Goal: Submit feedback/report problem

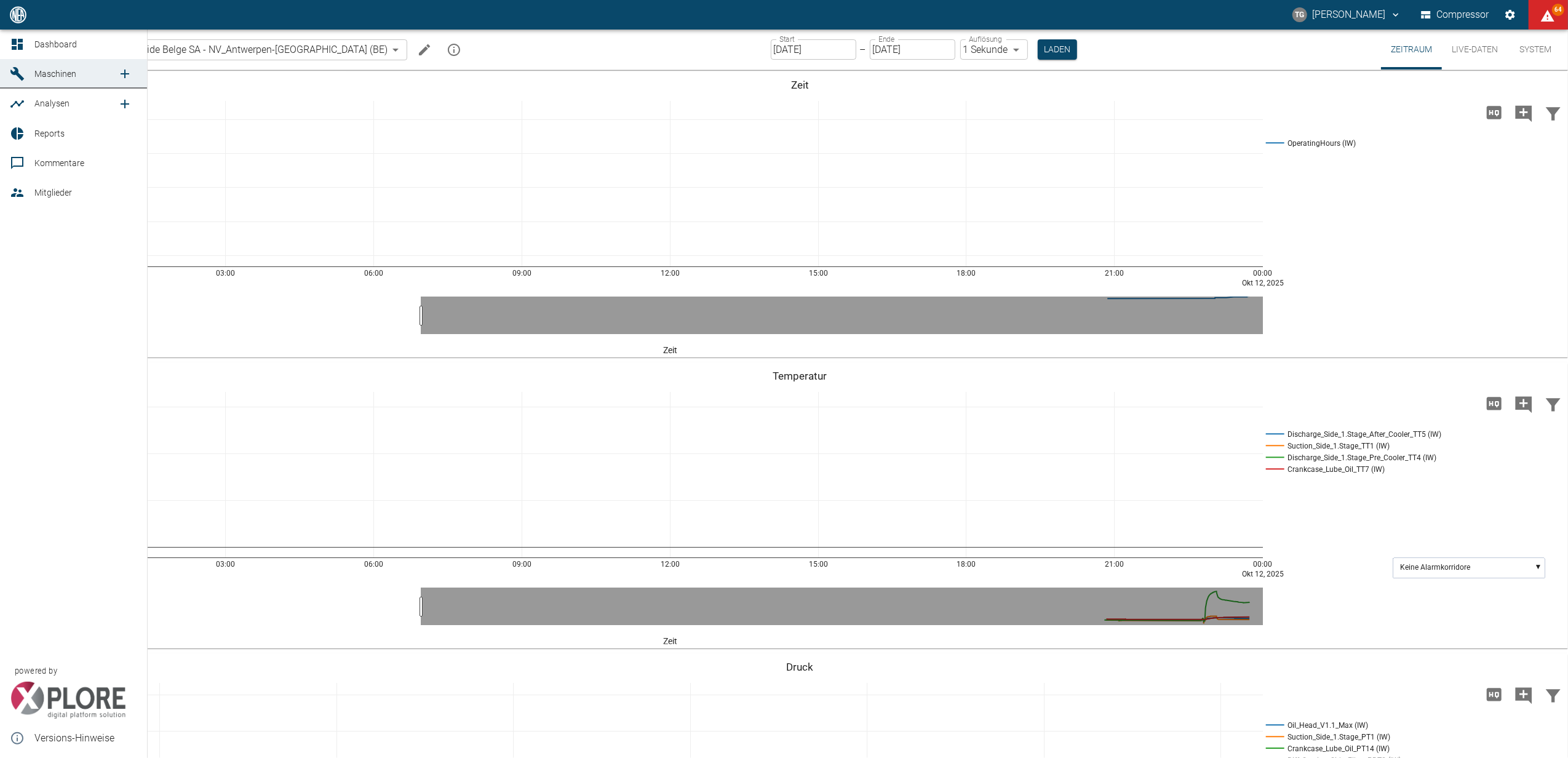
click at [11, 38] on icon at bounding box center [17, 44] width 15 height 15
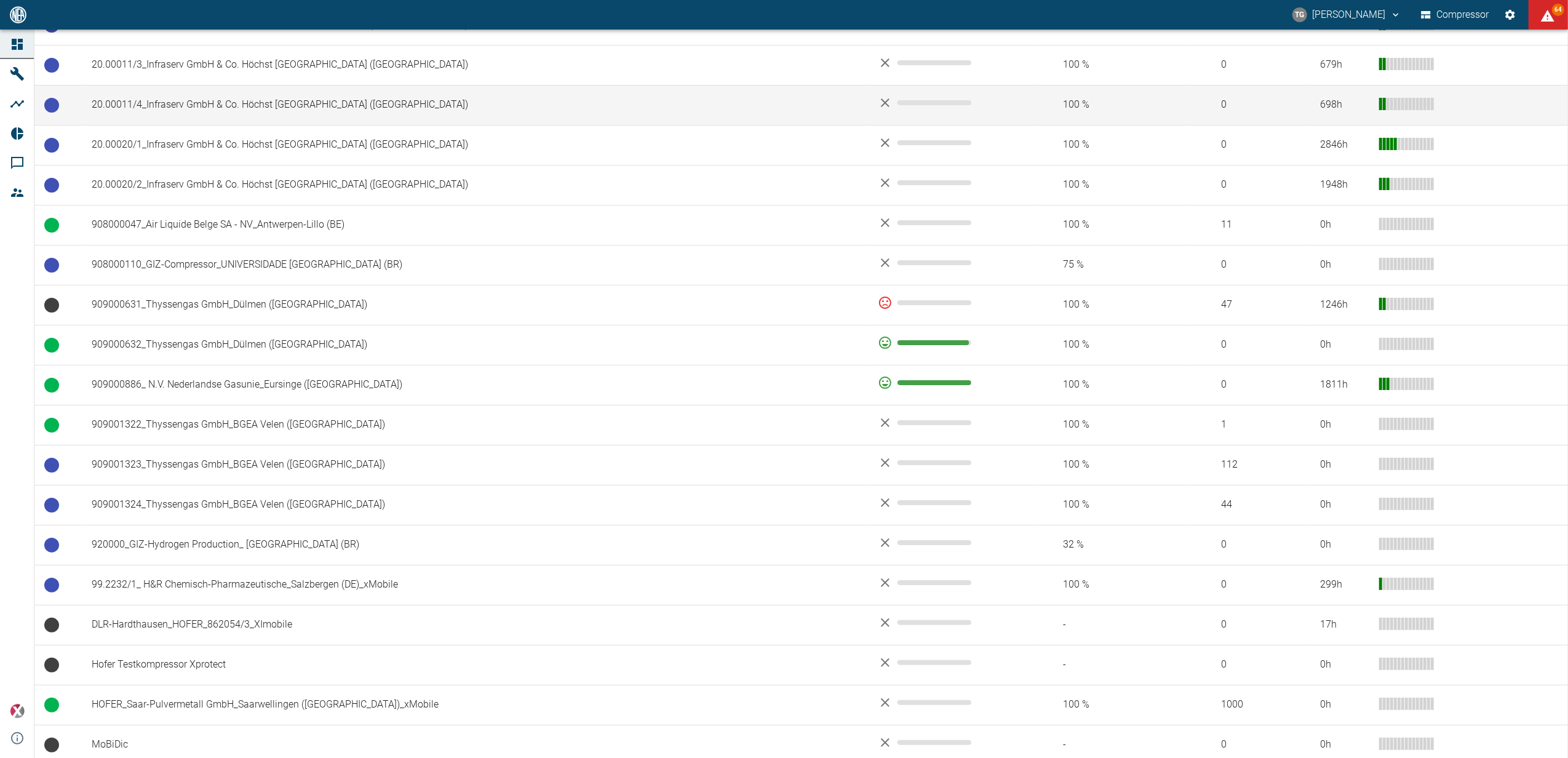
scroll to position [820, 0]
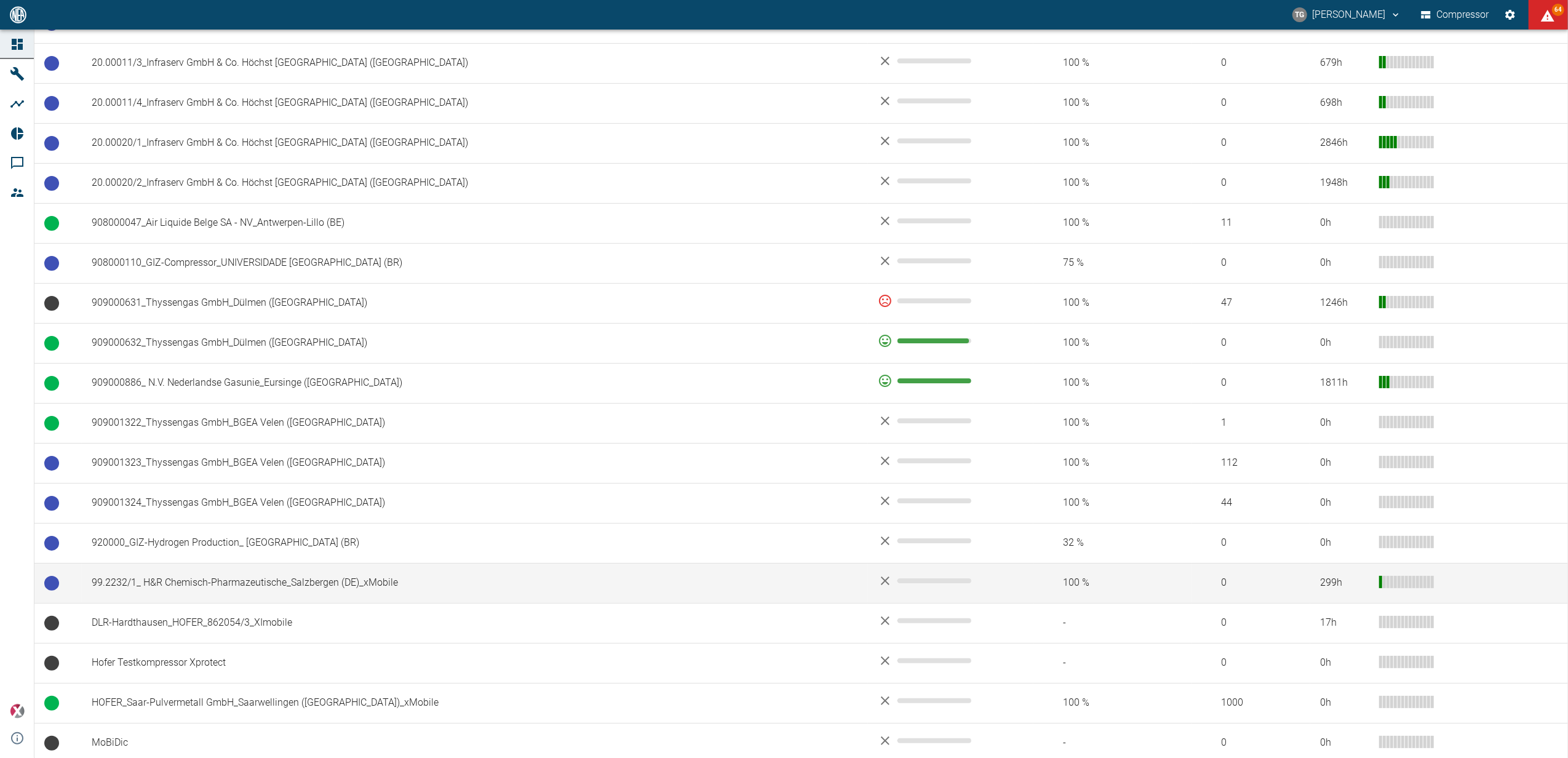
click at [238, 574] on td "99.2232/1_ H&R Chemisch-Pharmazeutische_Salzbergen (DE)_xMobile" at bounding box center [475, 583] width 786 height 40
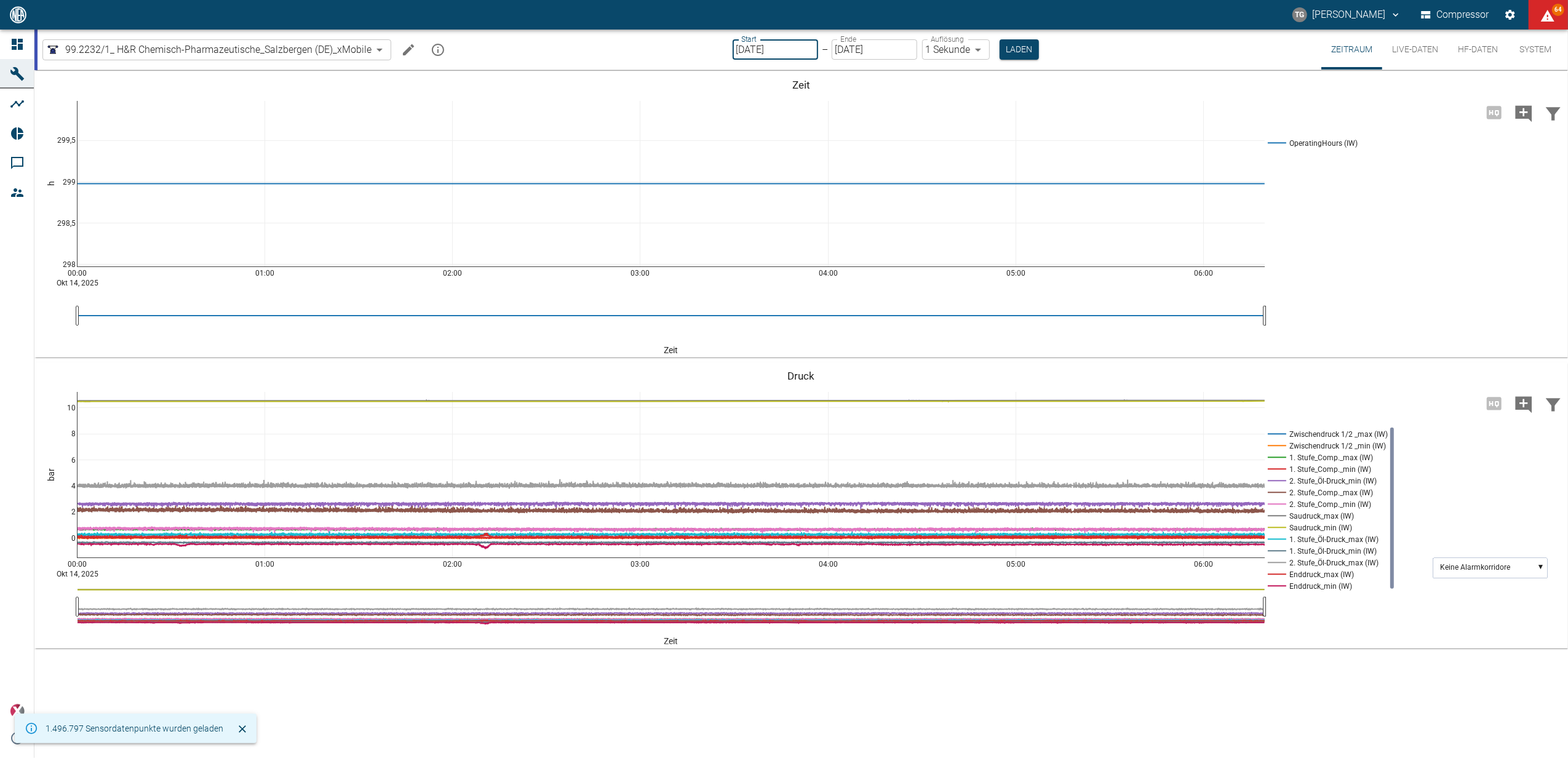
click at [757, 43] on input "[DATE]" at bounding box center [775, 49] width 85 height 20
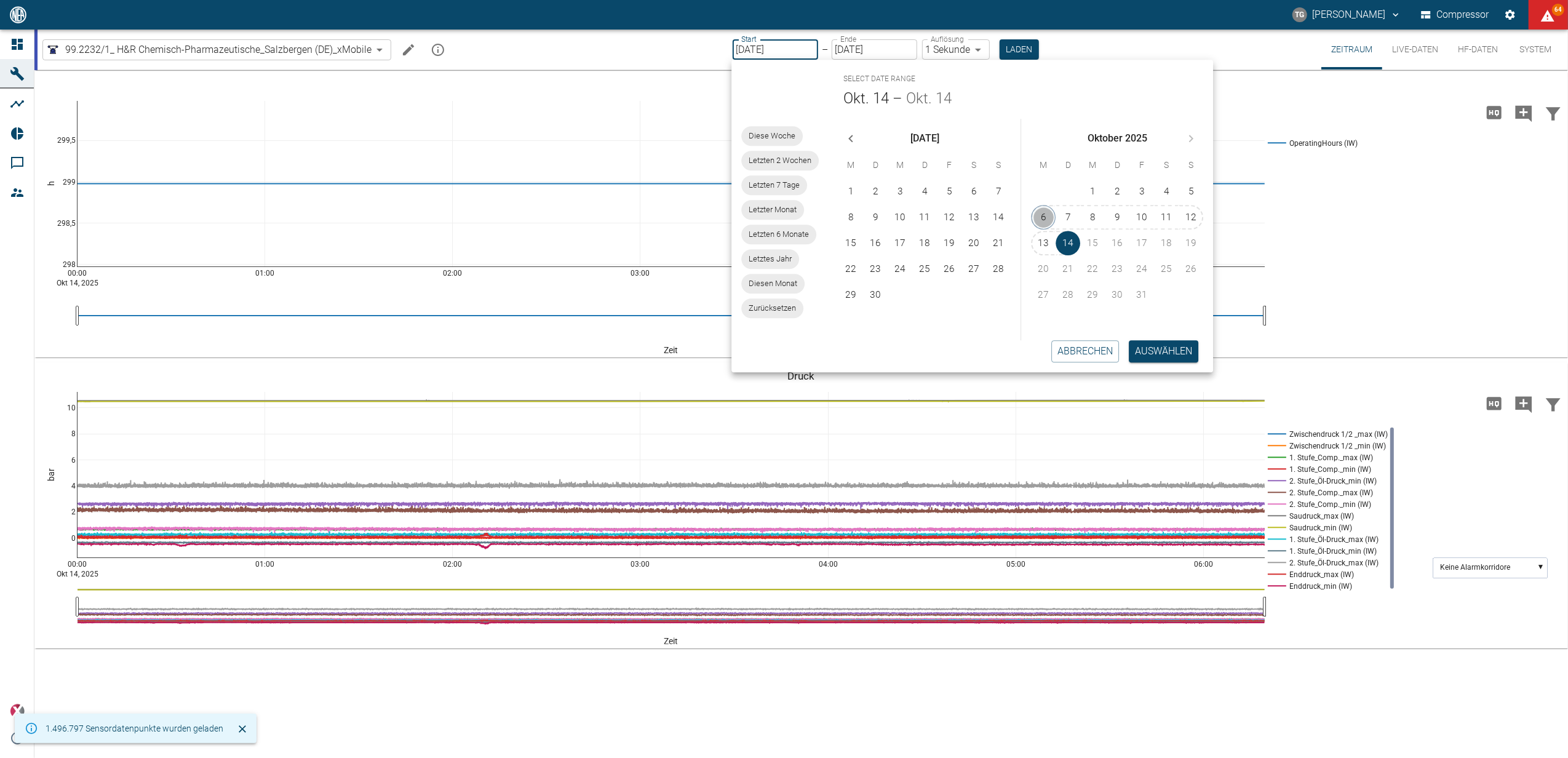
click at [1049, 210] on button "6" at bounding box center [1043, 217] width 24 height 24
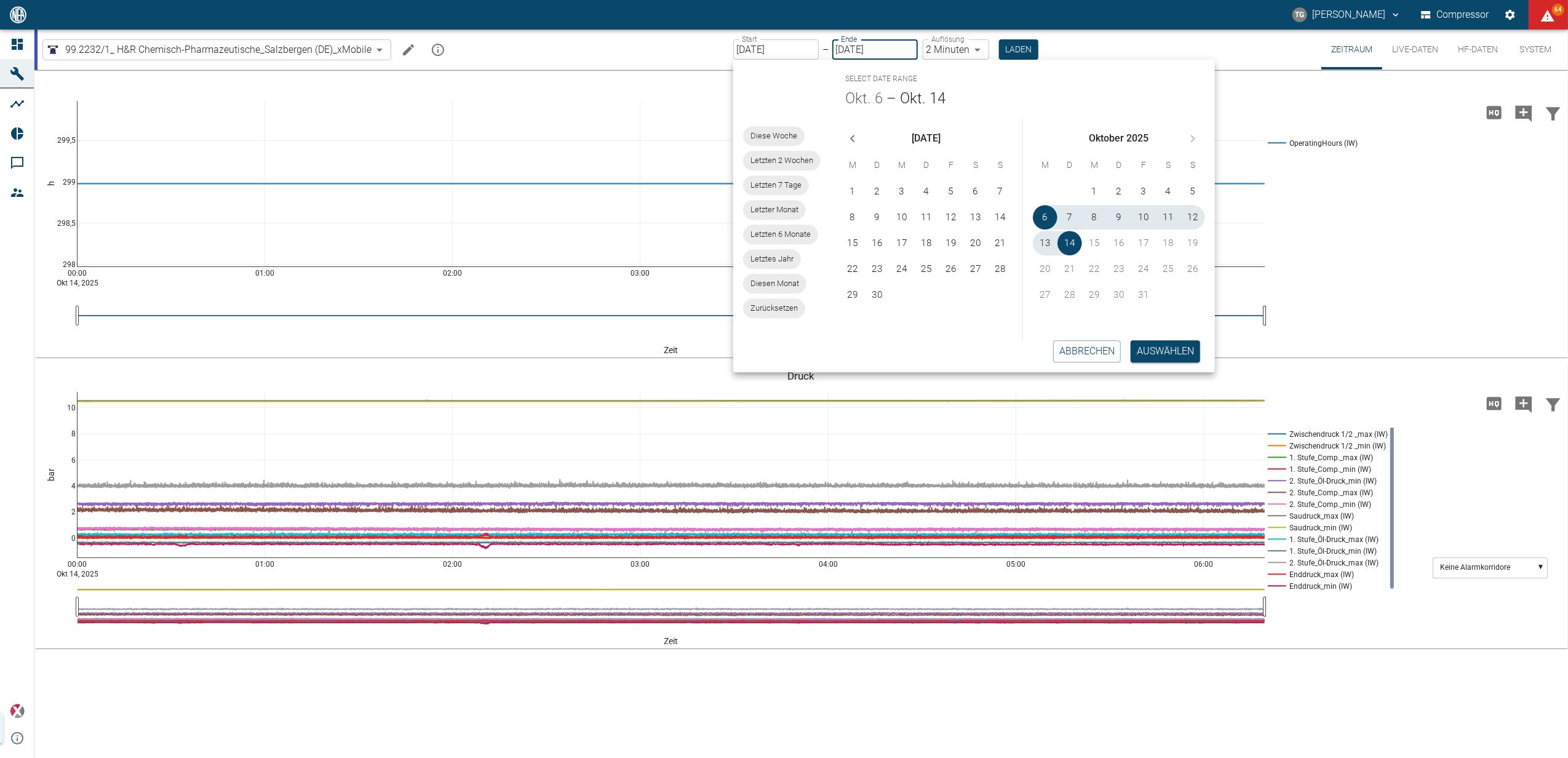
type input "06.10.2025"
type input "2min"
click at [1175, 339] on div "1 2 3 4 5 6 7 8 9 10 11 12 13 14 15 16 17 18 19 20 21 22 23 24 25 26 27 28 29 3…" at bounding box center [1119, 259] width 192 height 163
click at [1173, 354] on button "Auswählen" at bounding box center [1164, 351] width 69 height 22
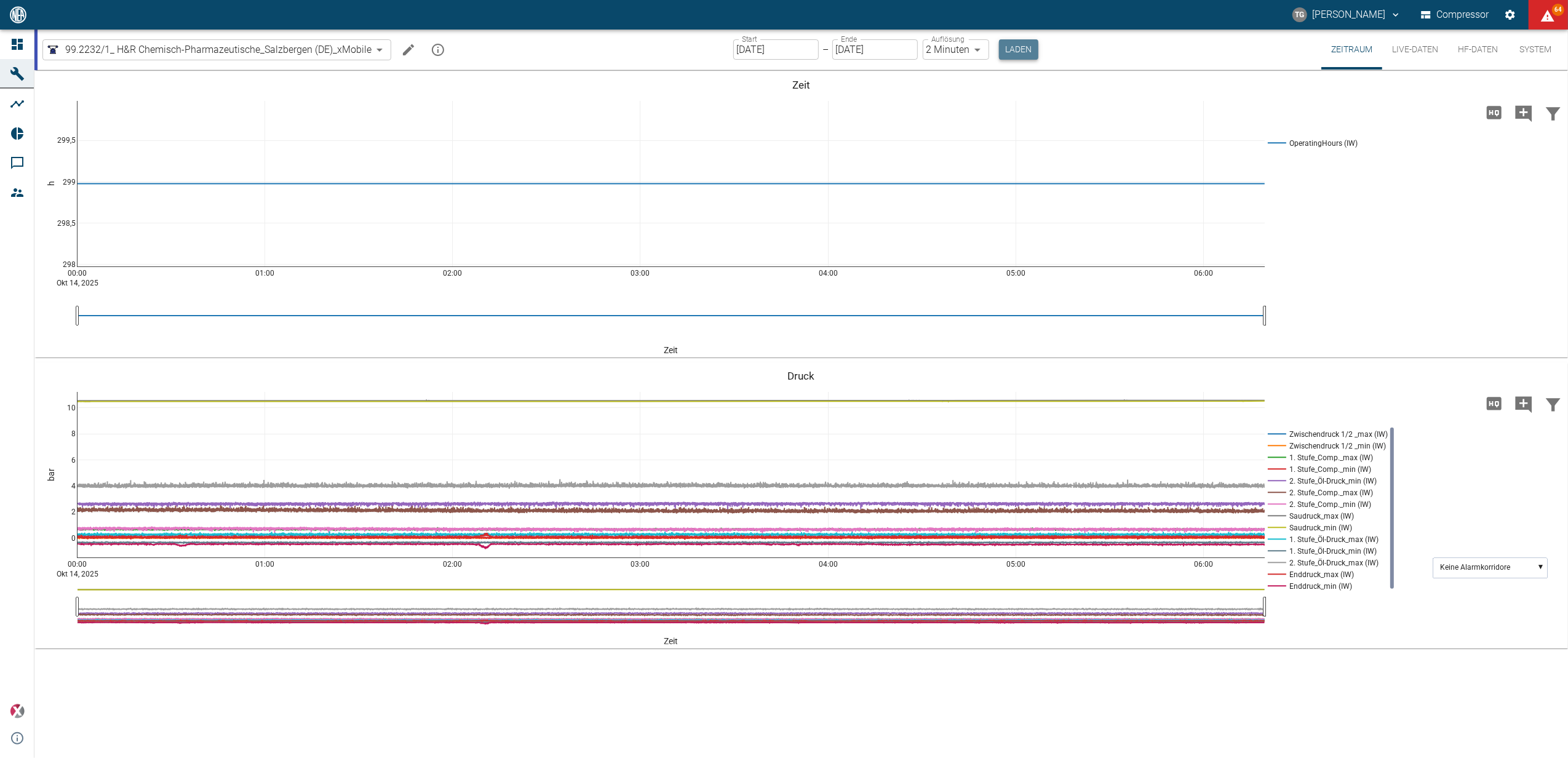
click at [1014, 40] on button "Laden" at bounding box center [1018, 49] width 39 height 20
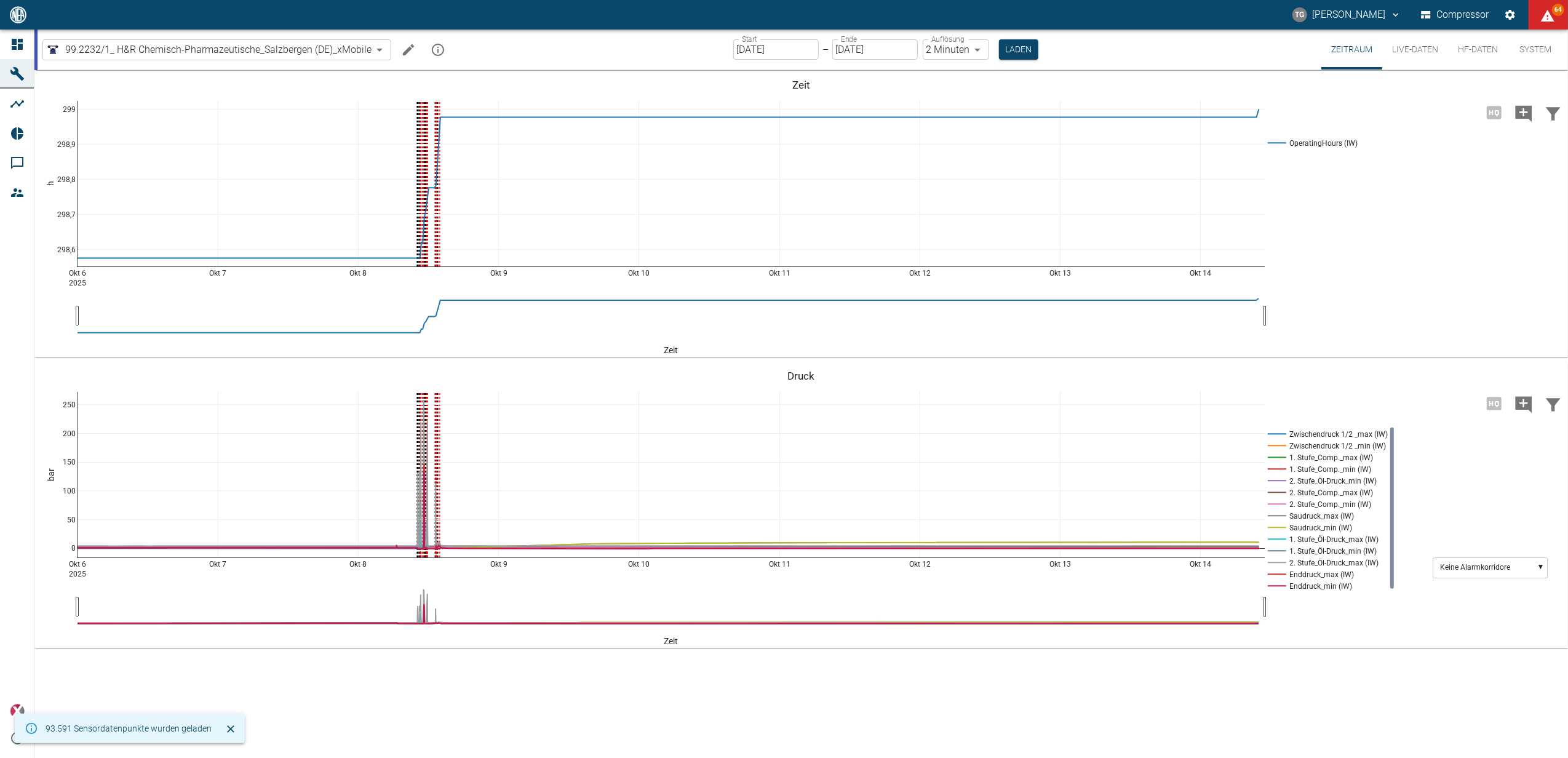
click at [754, 48] on input "06.10.2025" at bounding box center [775, 49] width 85 height 20
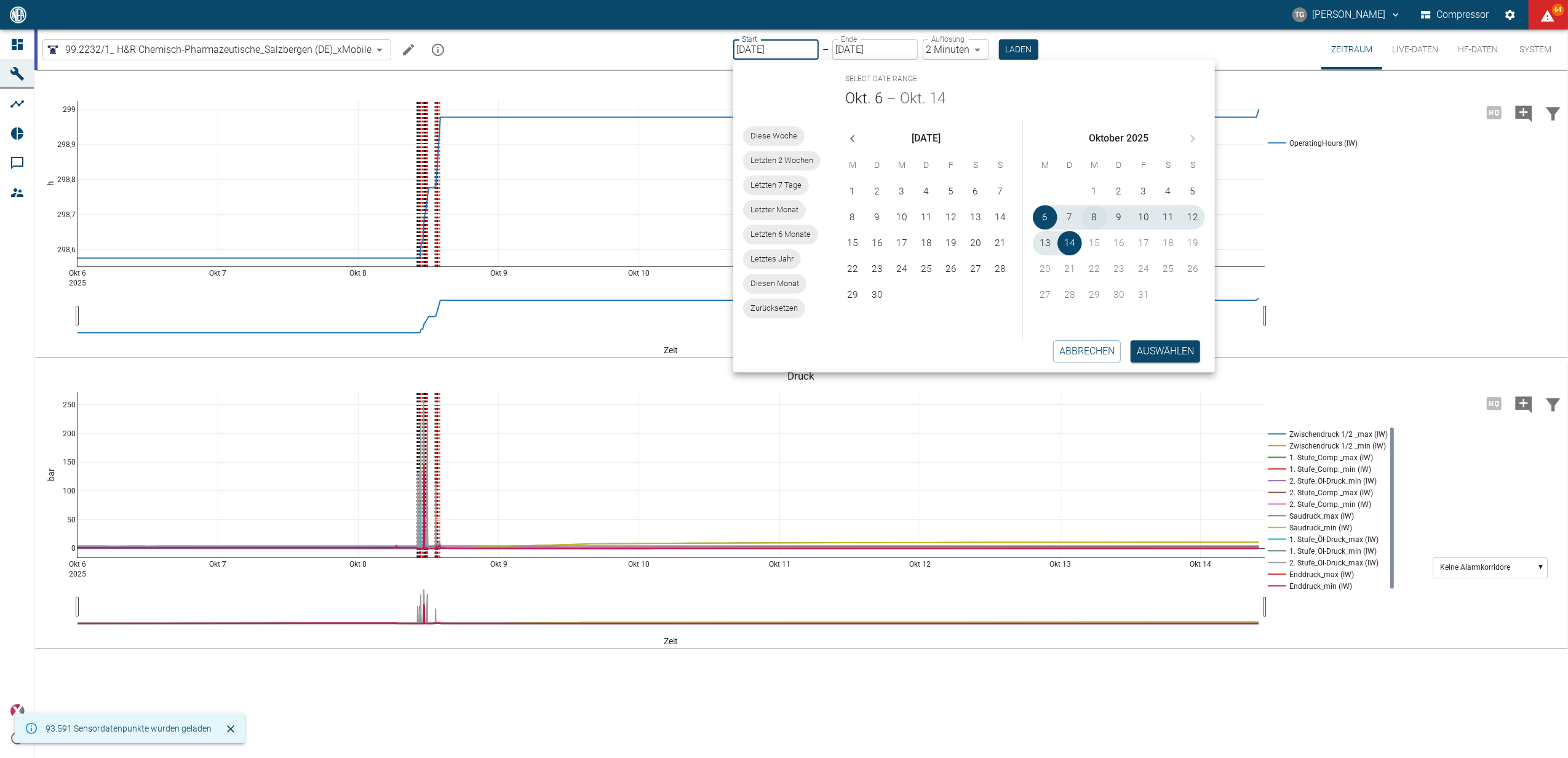
click at [1094, 213] on button "8" at bounding box center [1094, 217] width 24 height 24
click at [1096, 214] on button "8" at bounding box center [1094, 217] width 24 height 24
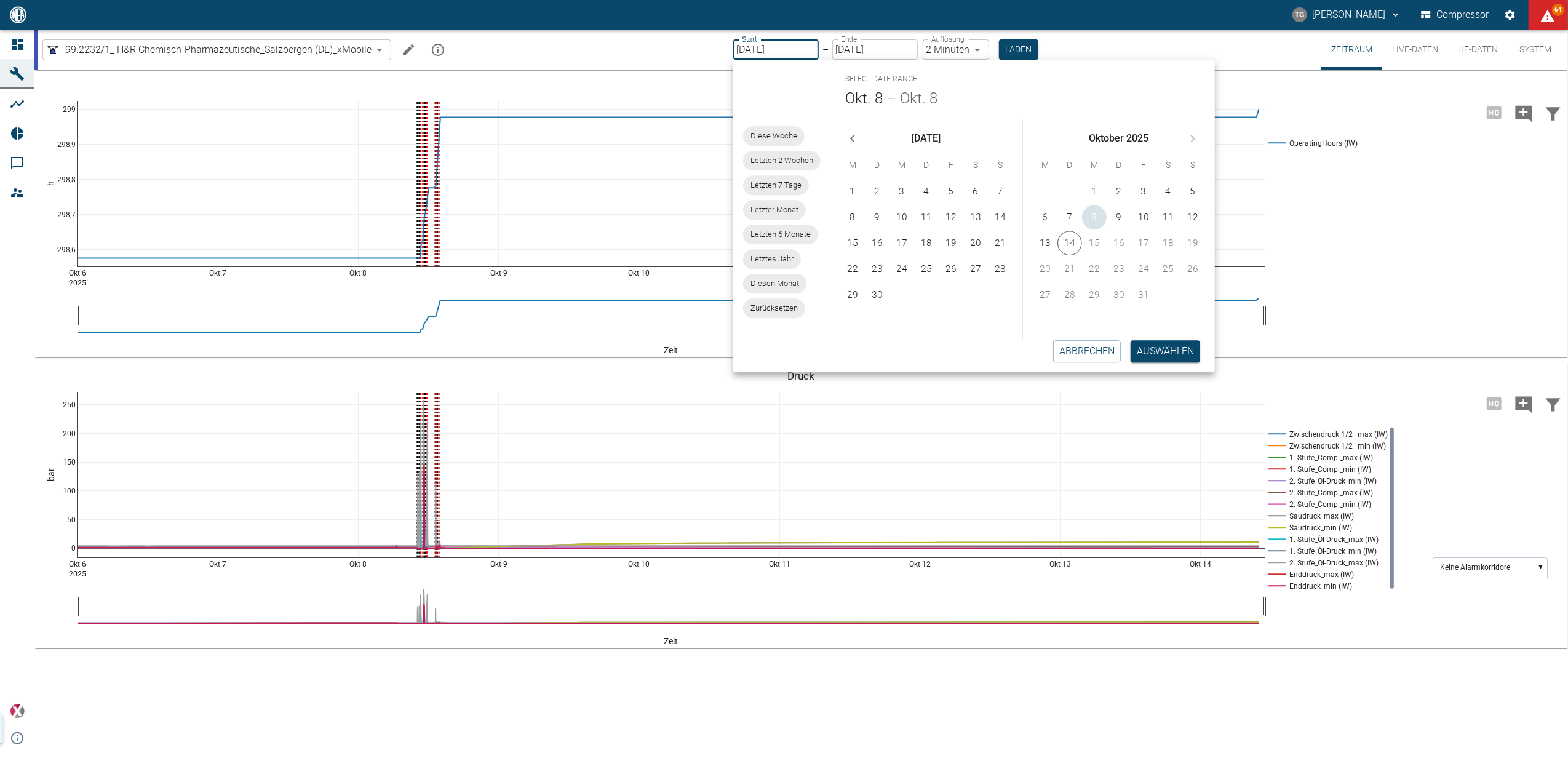
type input "[DATE]"
click at [1160, 348] on button "Auswählen" at bounding box center [1164, 351] width 69 height 22
type input "1sec"
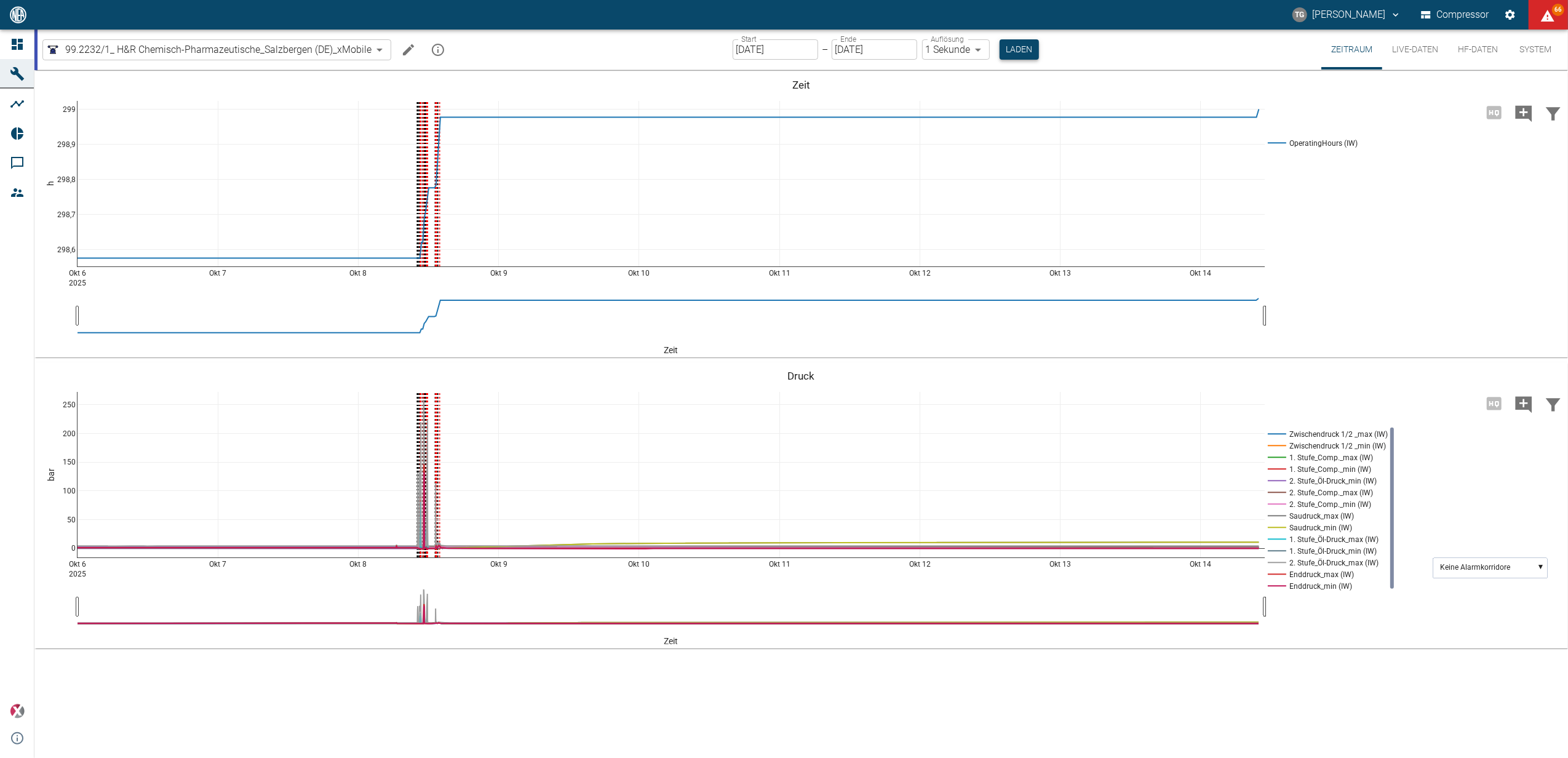
click at [1021, 50] on button "Laden" at bounding box center [1019, 49] width 39 height 20
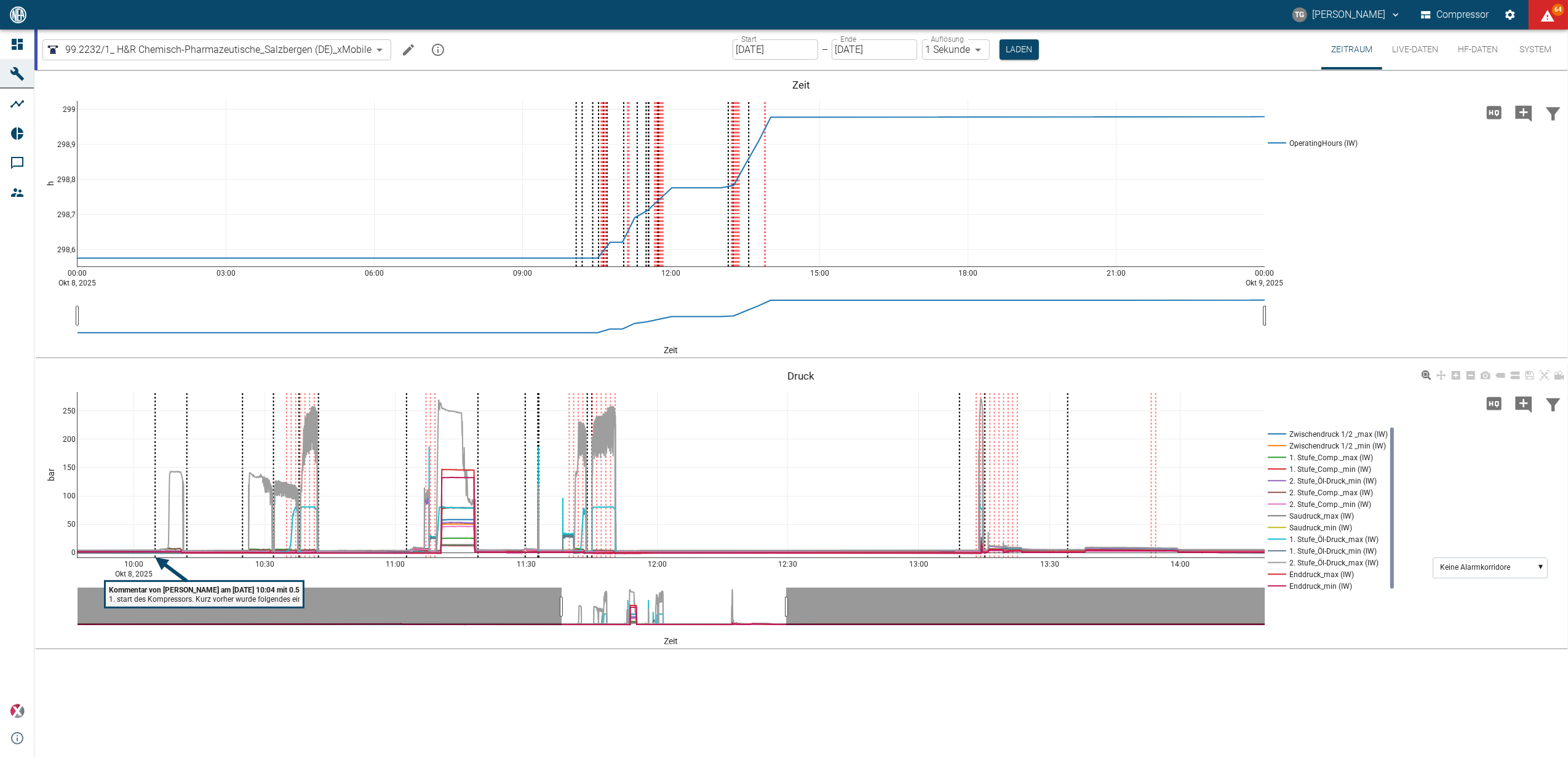
click at [173, 598] on tspan "1. start des Kompressors. Kurz vorher wurde folgendes eingesetzt: Innenteile ÖÜ…" at bounding box center [593, 599] width 968 height 9
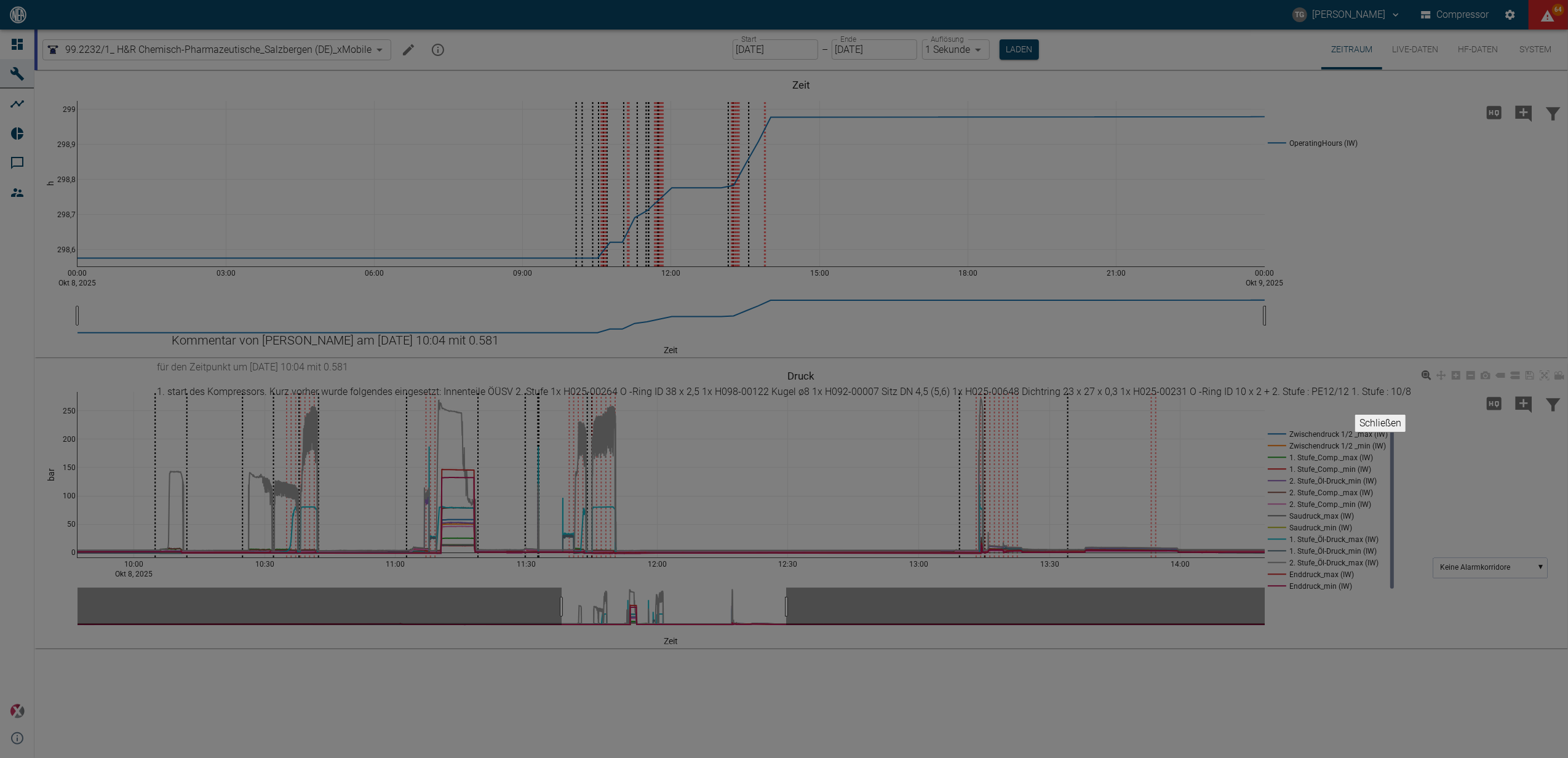
click at [1354, 432] on button "Schließen" at bounding box center [1379, 423] width 51 height 19
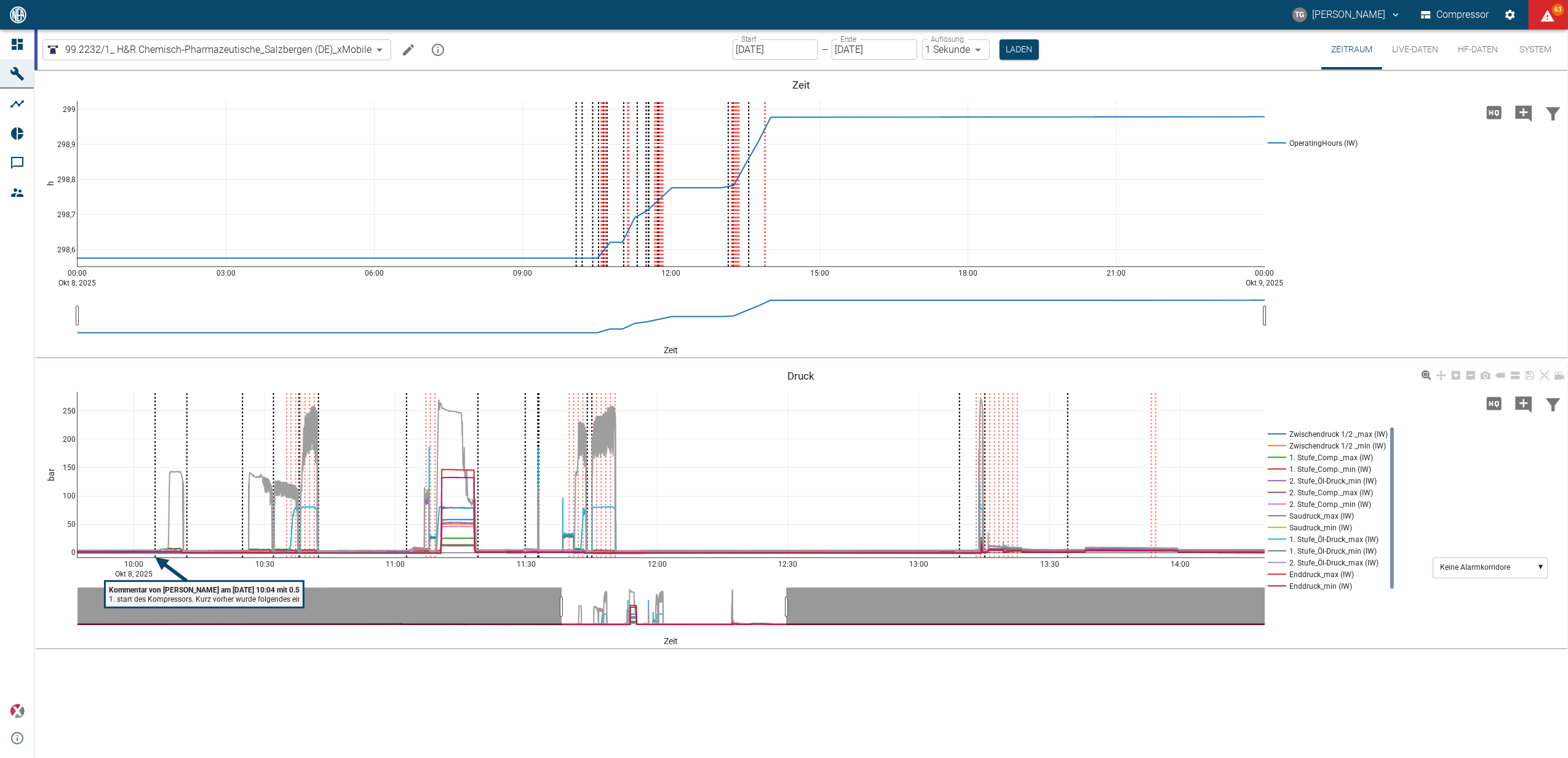
click at [170, 596] on tspan "1. start des Kompressors. Kurz vorher wurde folgendes eingesetzt: Innenteile ÖÜ…" at bounding box center [593, 599] width 968 height 9
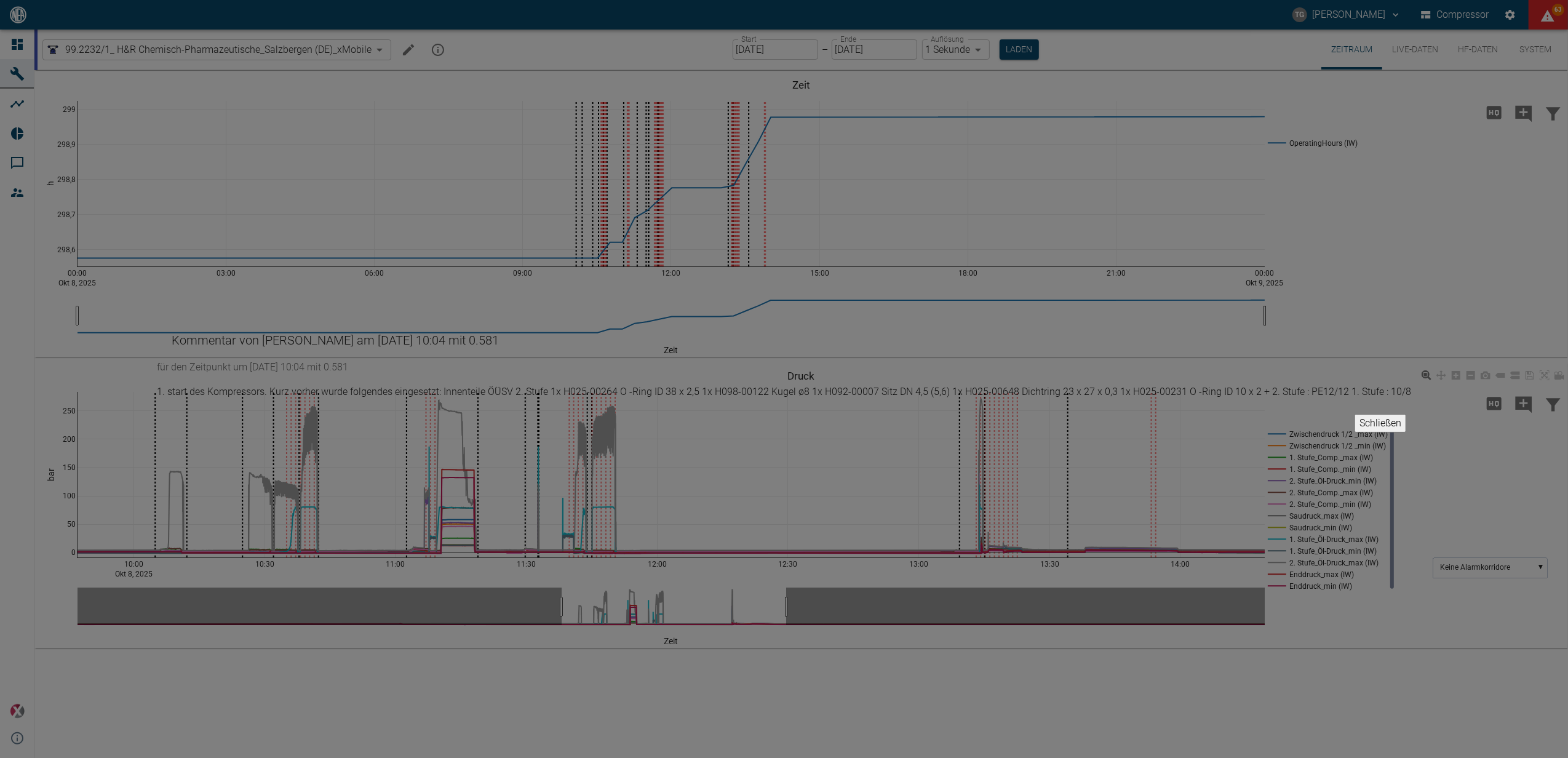
click at [1354, 432] on button "Schließen" at bounding box center [1379, 423] width 51 height 19
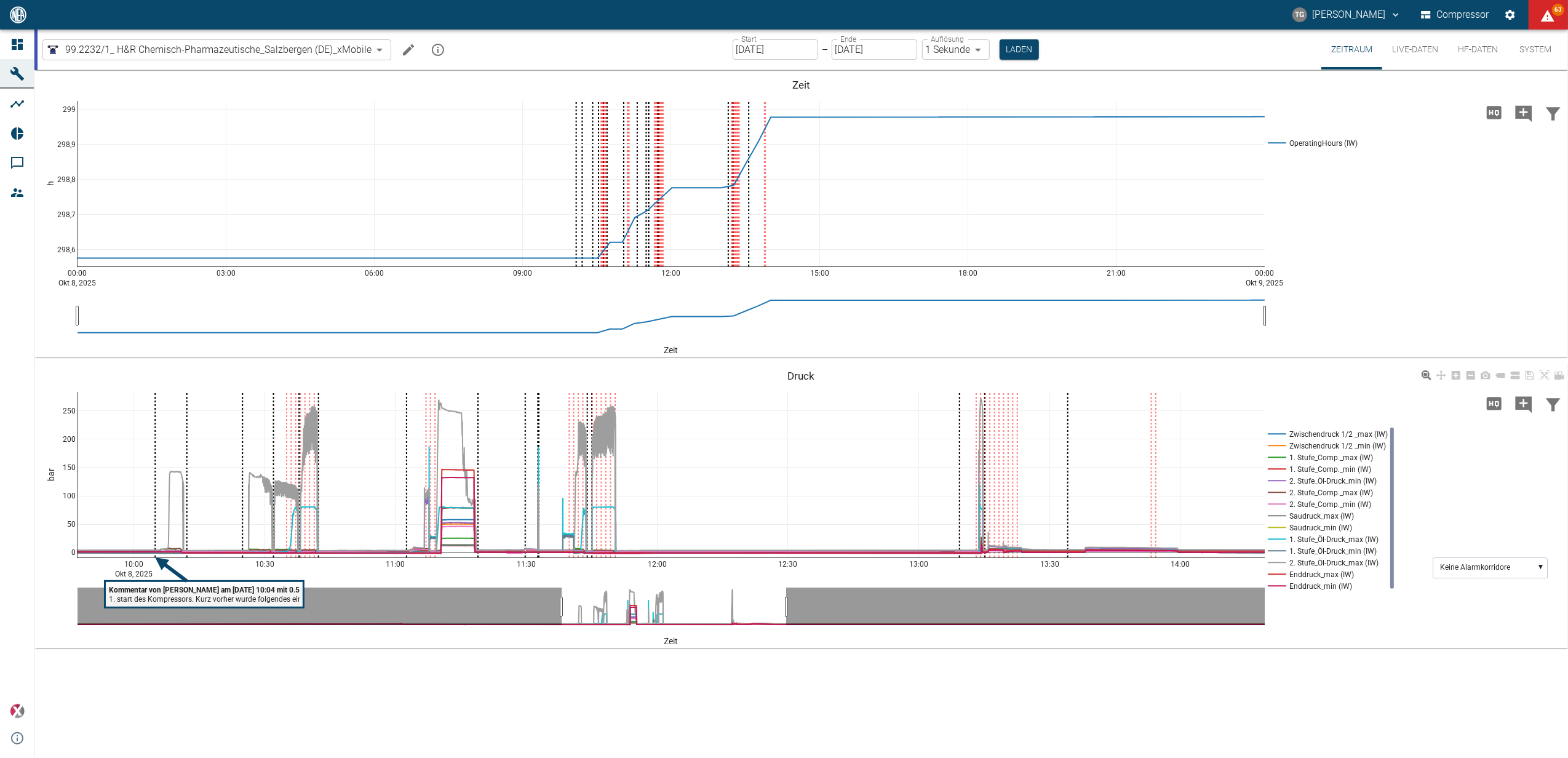
click at [146, 599] on tspan "1. start des Kompressors. Kurz vorher wurde folgendes eingesetzt: Innenteile ÖÜ…" at bounding box center [593, 599] width 968 height 9
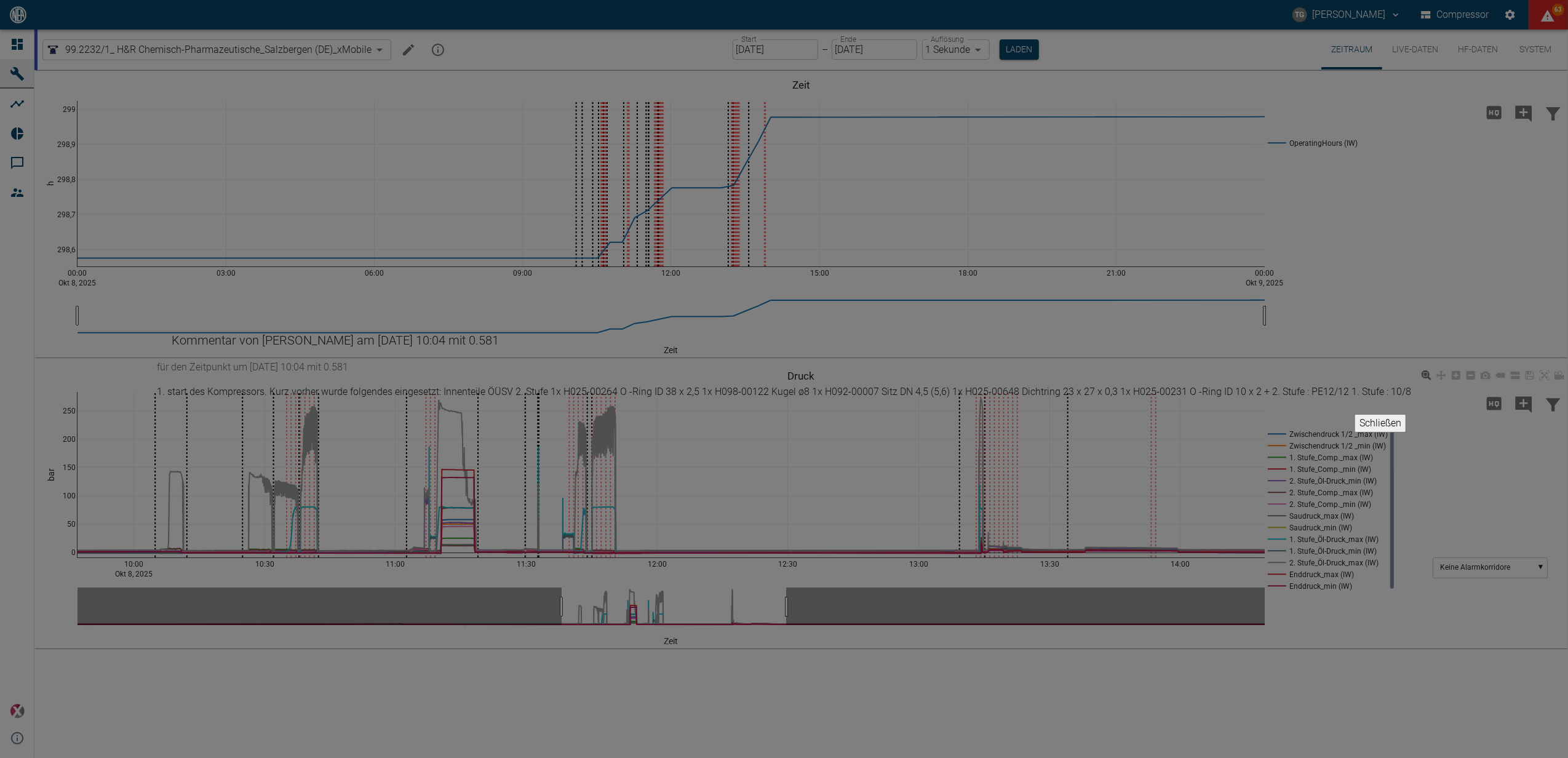
click at [1354, 432] on button "Schließen" at bounding box center [1379, 423] width 51 height 19
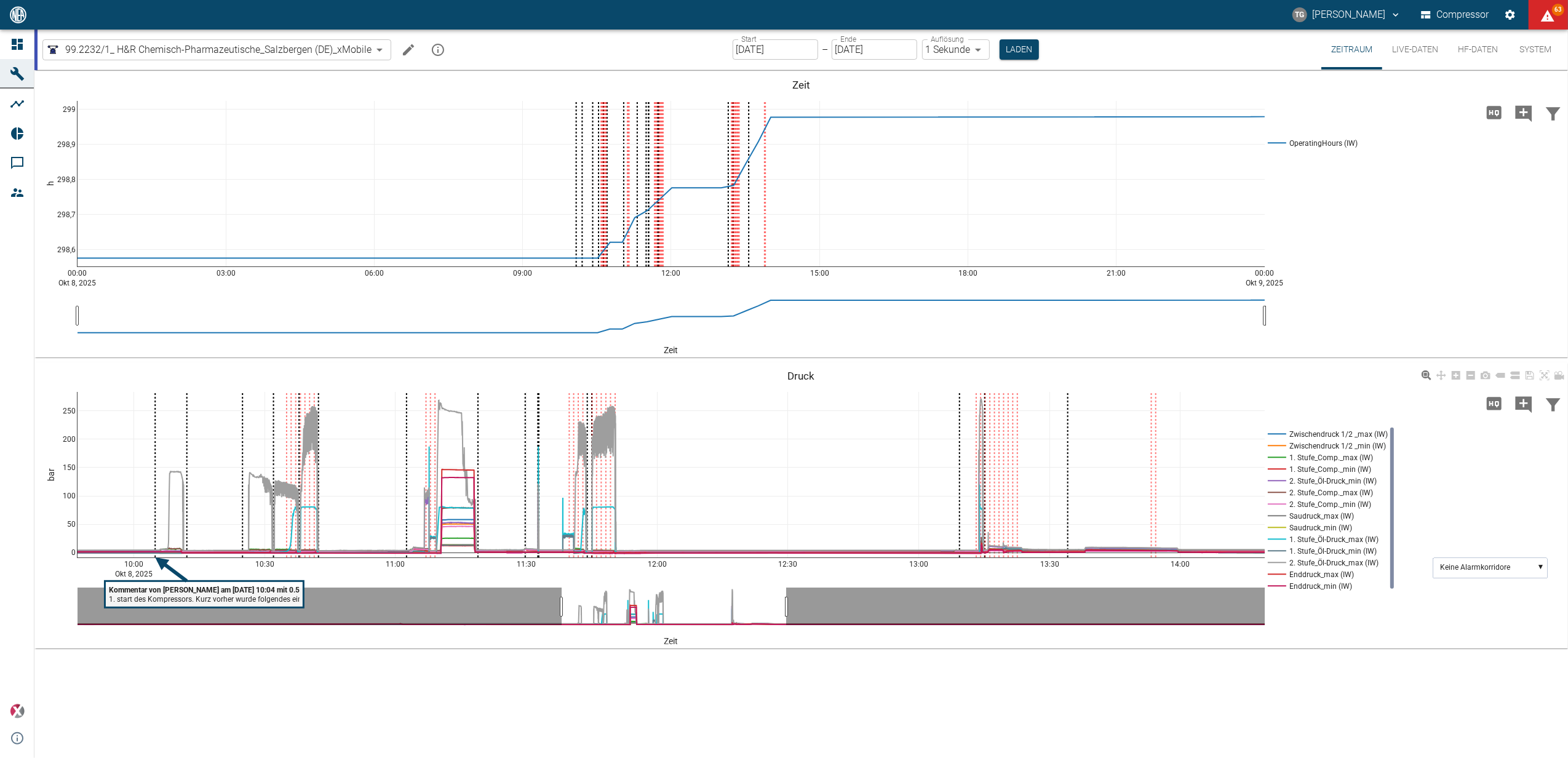
click at [168, 602] on tspan "1. start des Kompressors. Kurz vorher wurde folgendes eingesetzt: Innenteile ÖÜ…" at bounding box center [593, 599] width 968 height 9
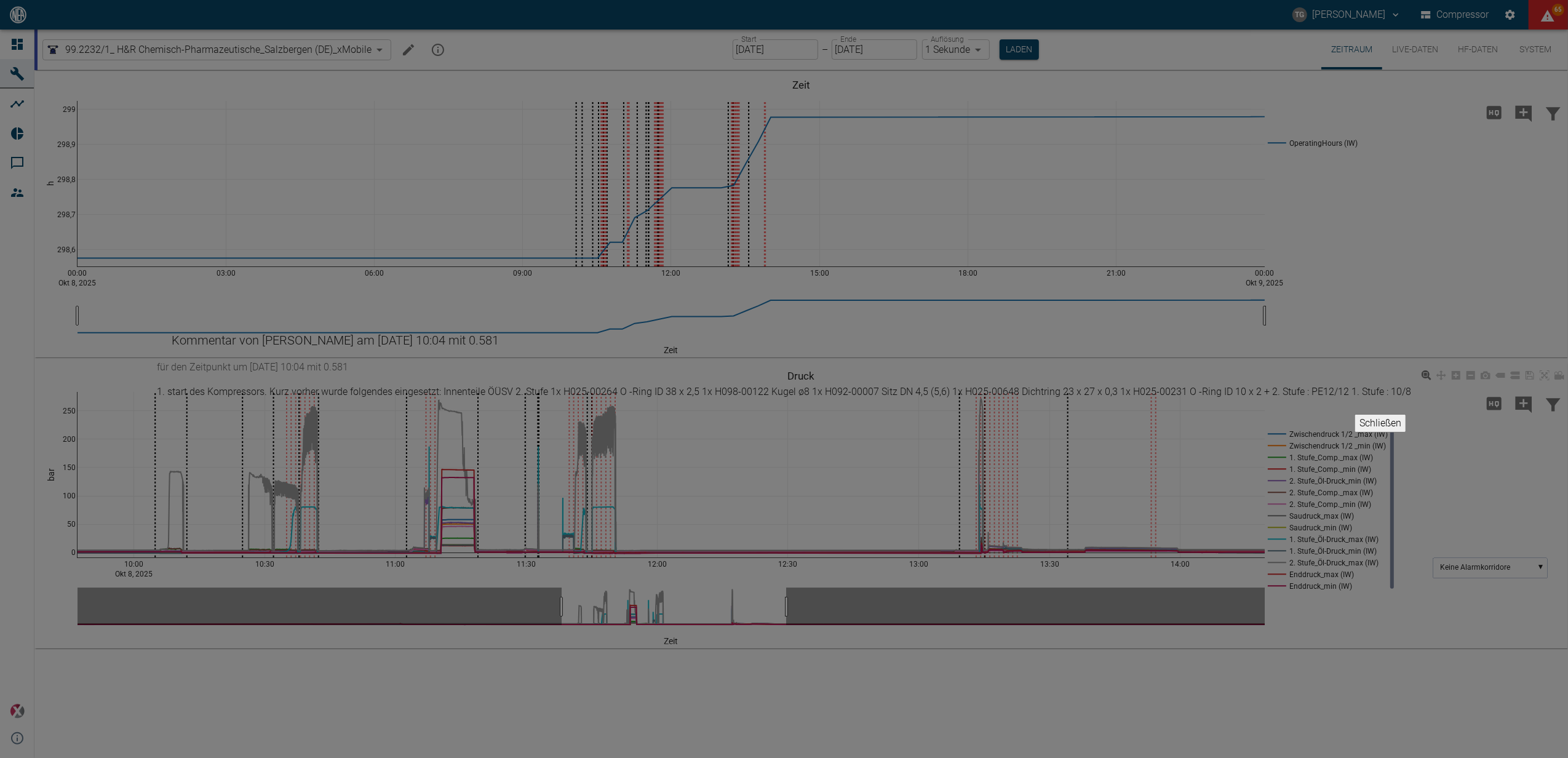
click at [1354, 432] on button "Schließen" at bounding box center [1379, 423] width 51 height 19
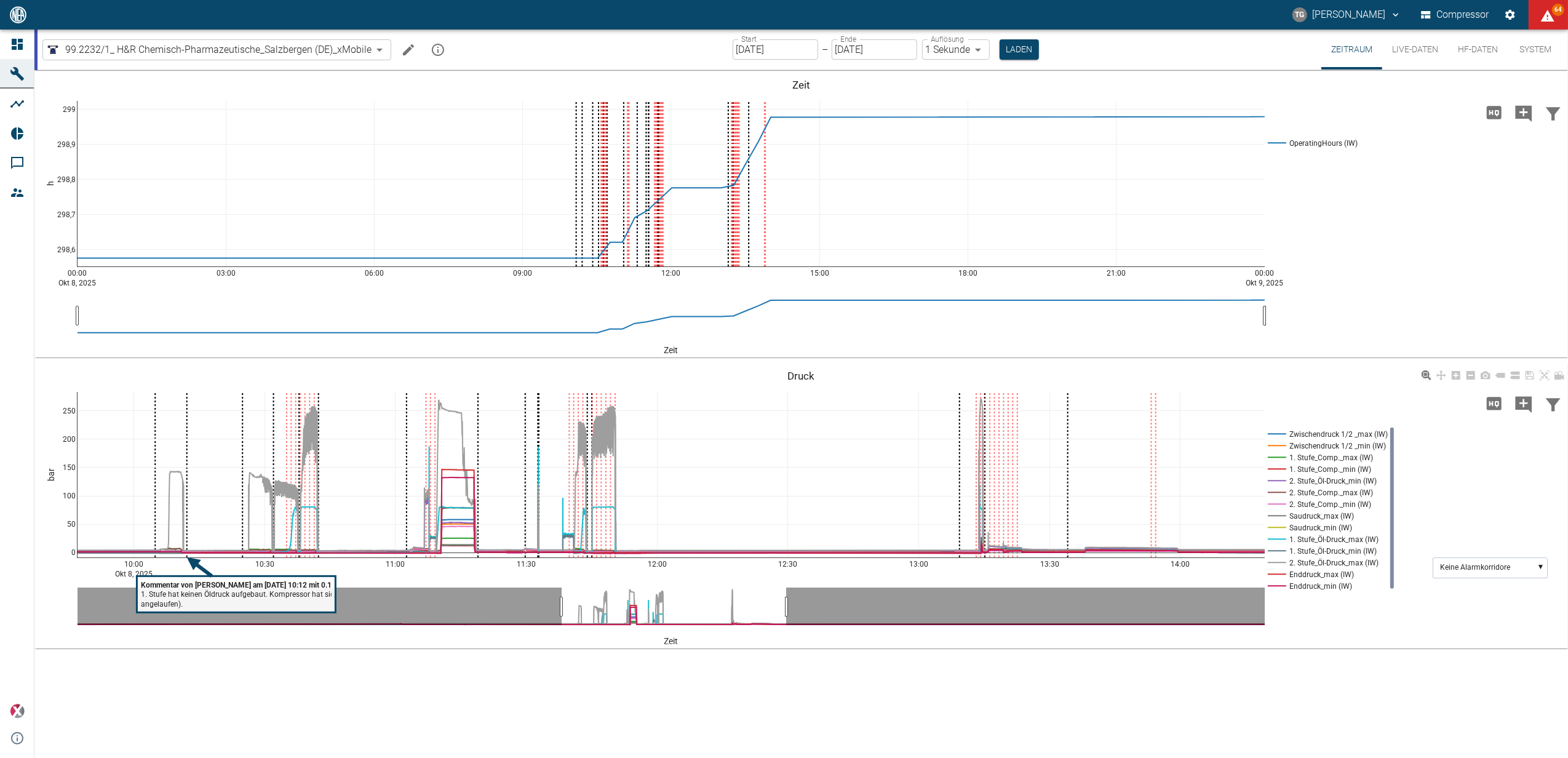
drag, startPoint x: 241, startPoint y: 473, endPoint x: 242, endPoint y: 597, distance: 124.0
click at [242, 597] on tspan "1. Stufe hat keinen Öldruck aufgebaut. Kompressor hat sich selbstständig abgesc…" at bounding box center [294, 594] width 306 height 9
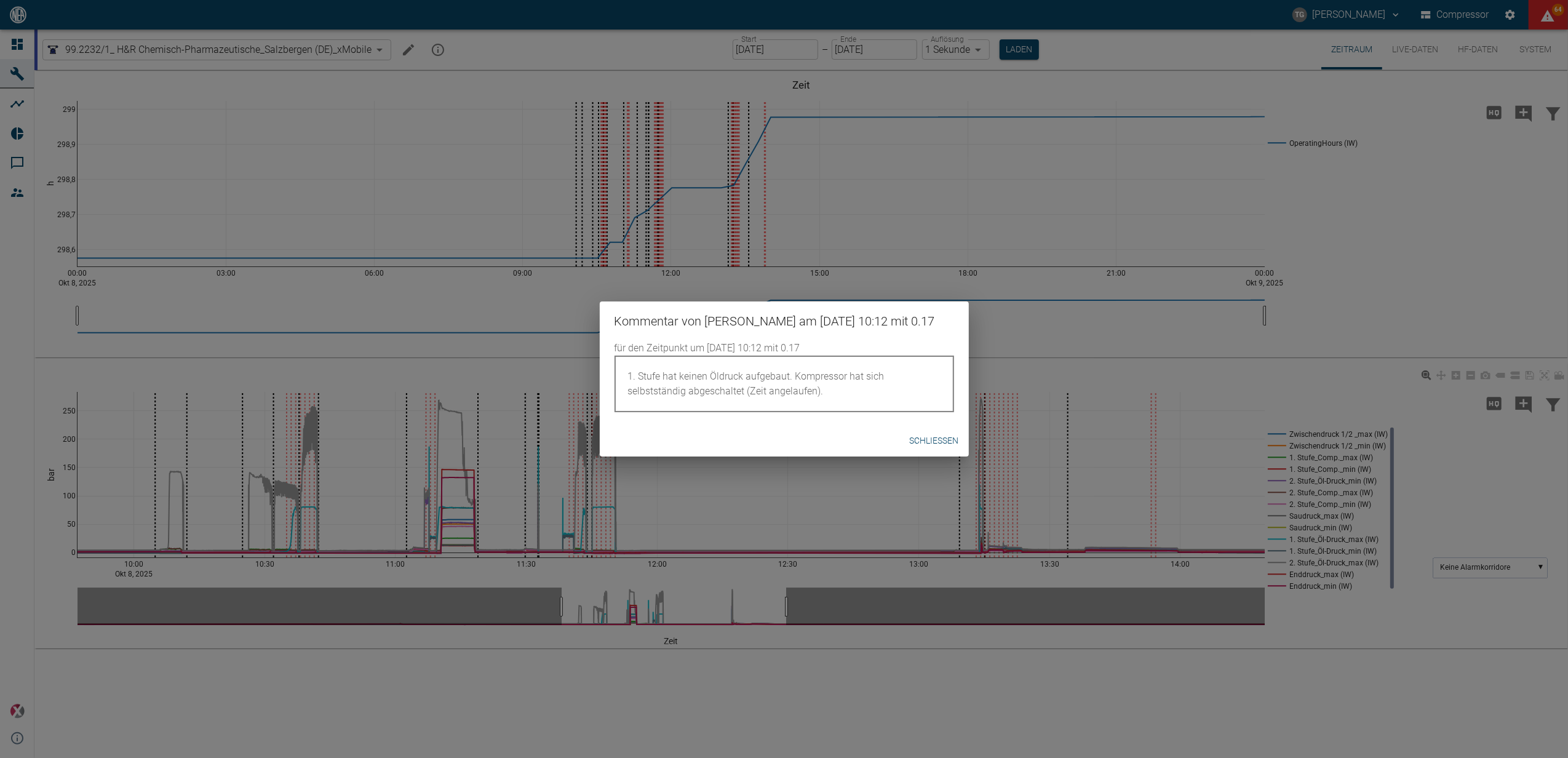
click at [921, 436] on button "Schließen" at bounding box center [934, 441] width 59 height 23
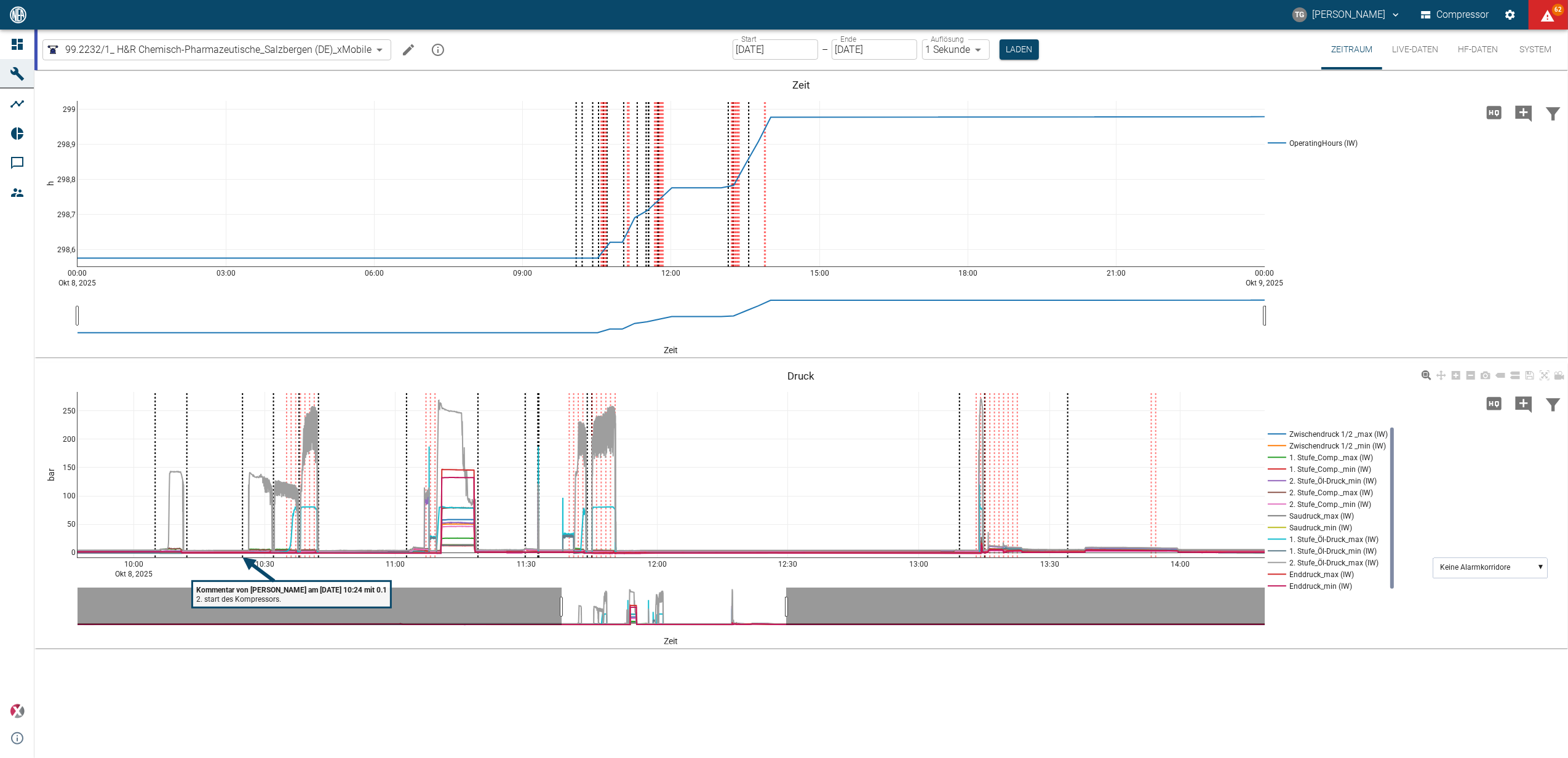
click at [260, 594] on tspan "Kommentar von Marc Philipps am 08/10/2025 10:24 mit 0.107" at bounding box center [295, 590] width 199 height 9
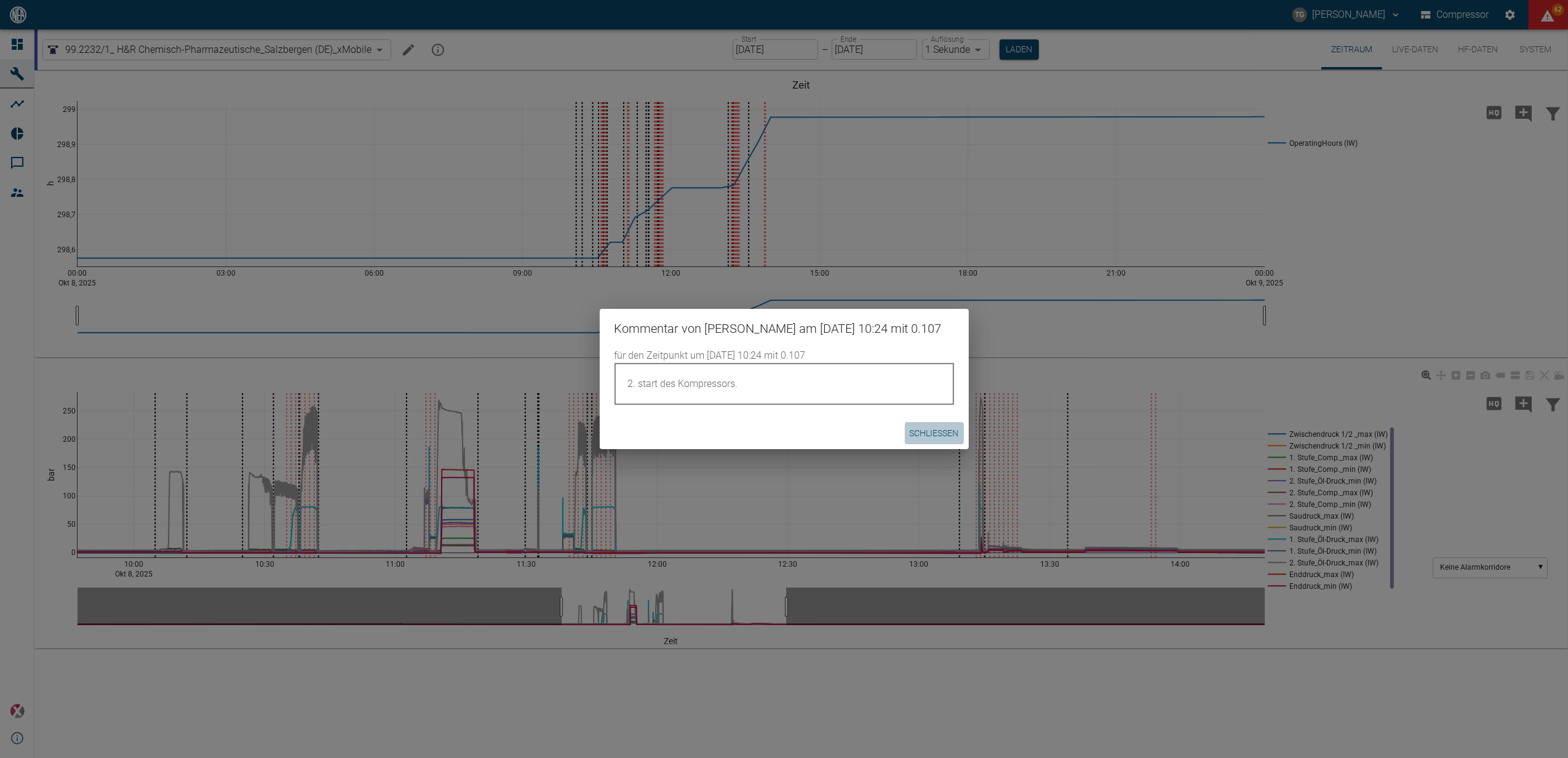
click at [926, 430] on button "Schließen" at bounding box center [934, 433] width 59 height 23
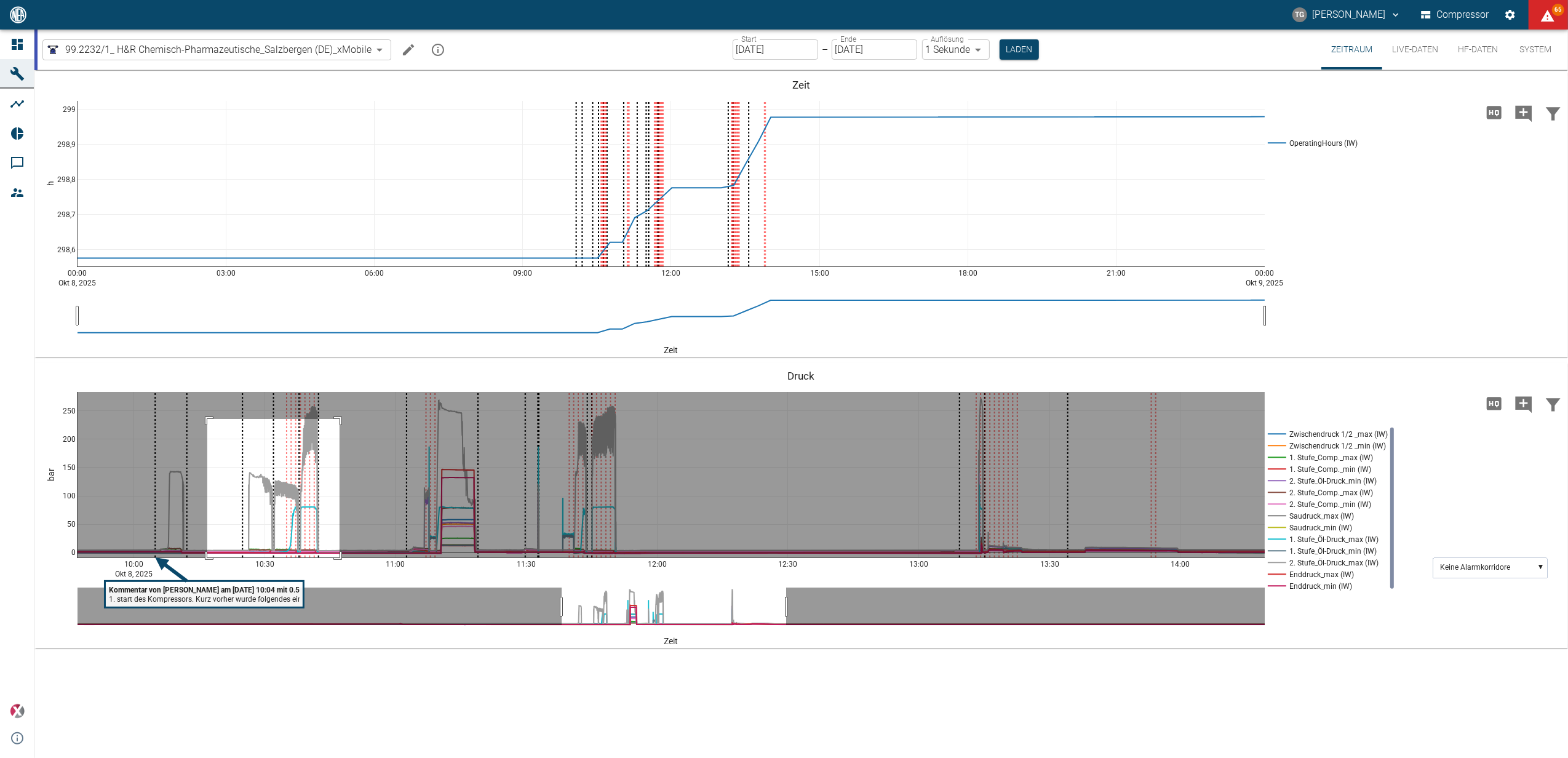
drag, startPoint x: 207, startPoint y: 419, endPoint x: 339, endPoint y: 563, distance: 195.3
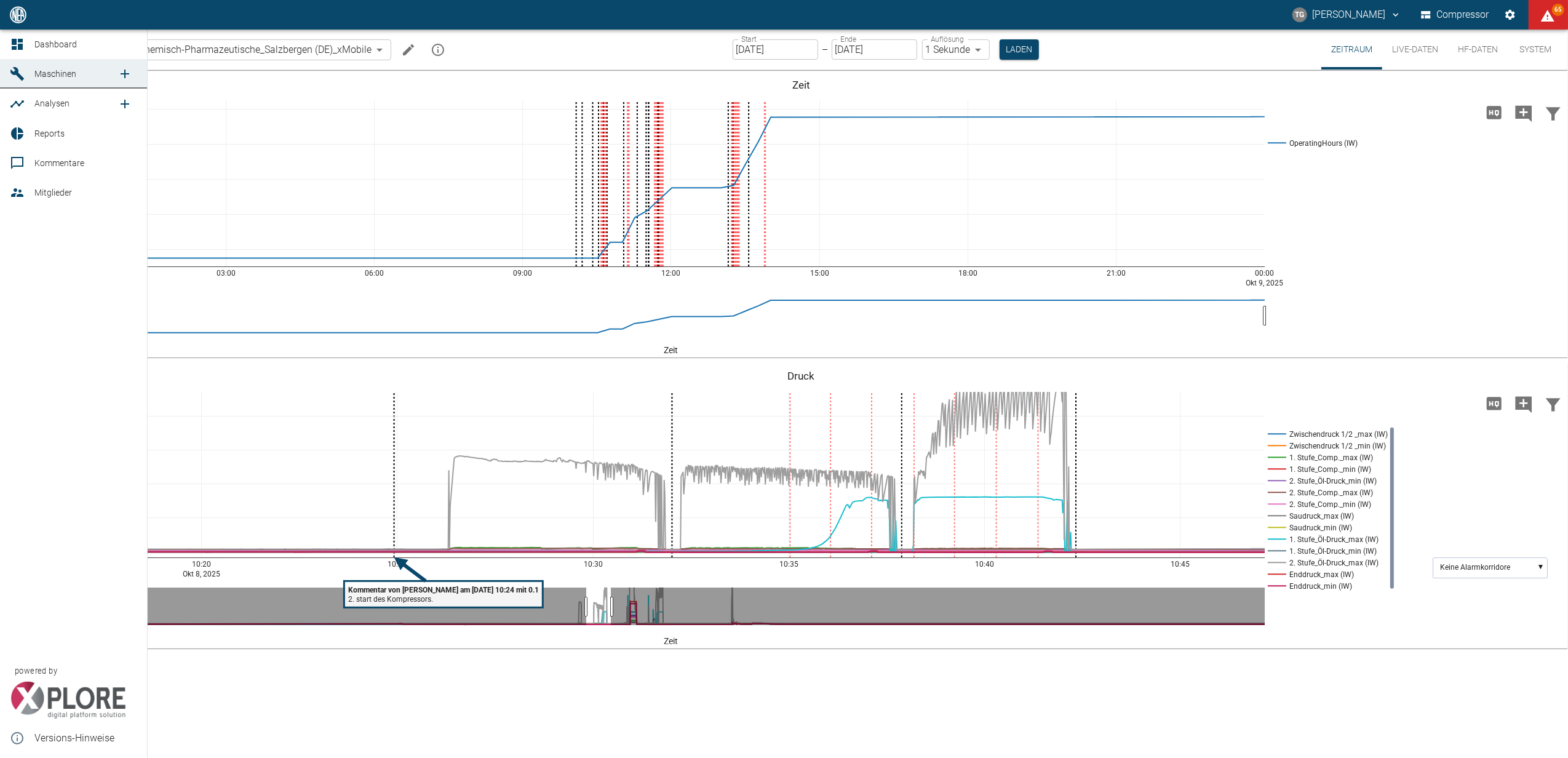
click at [21, 42] on icon at bounding box center [17, 44] width 15 height 15
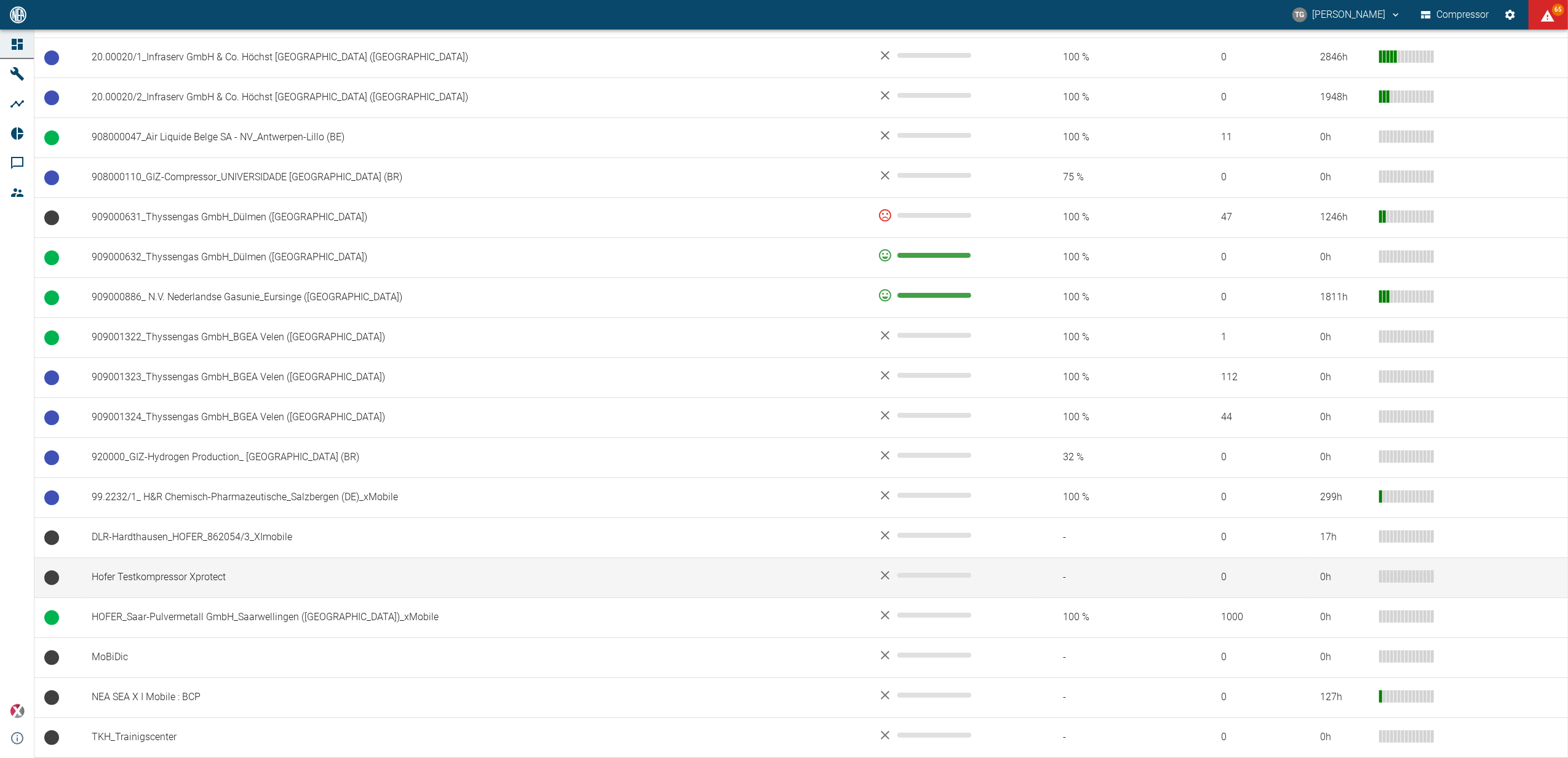
scroll to position [914, 0]
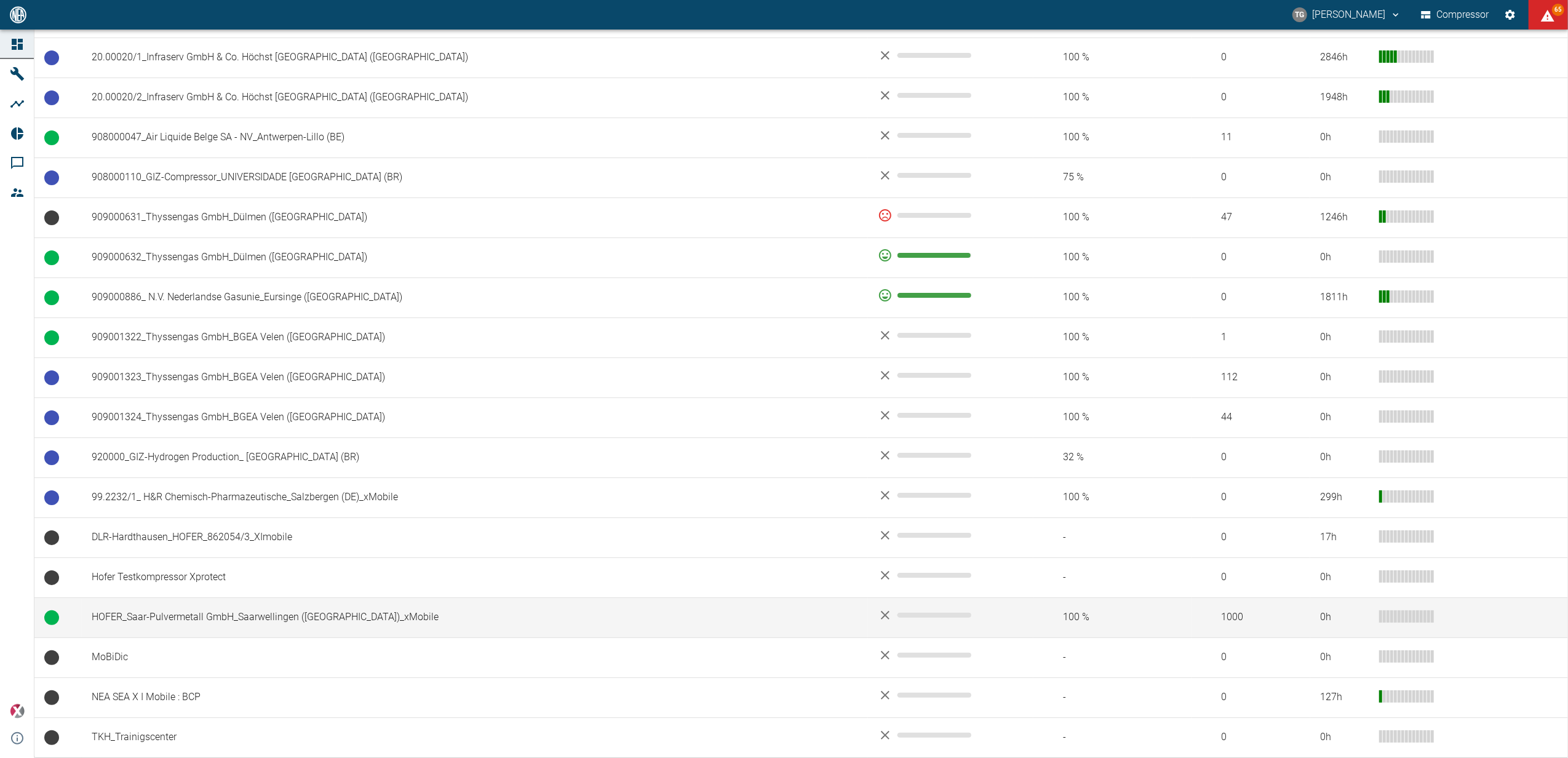
click at [253, 624] on td "HOFER_Saar-Pulvermetall GmbH_Saarwellingen ([GEOGRAPHIC_DATA])_xMobile" at bounding box center [475, 617] width 786 height 40
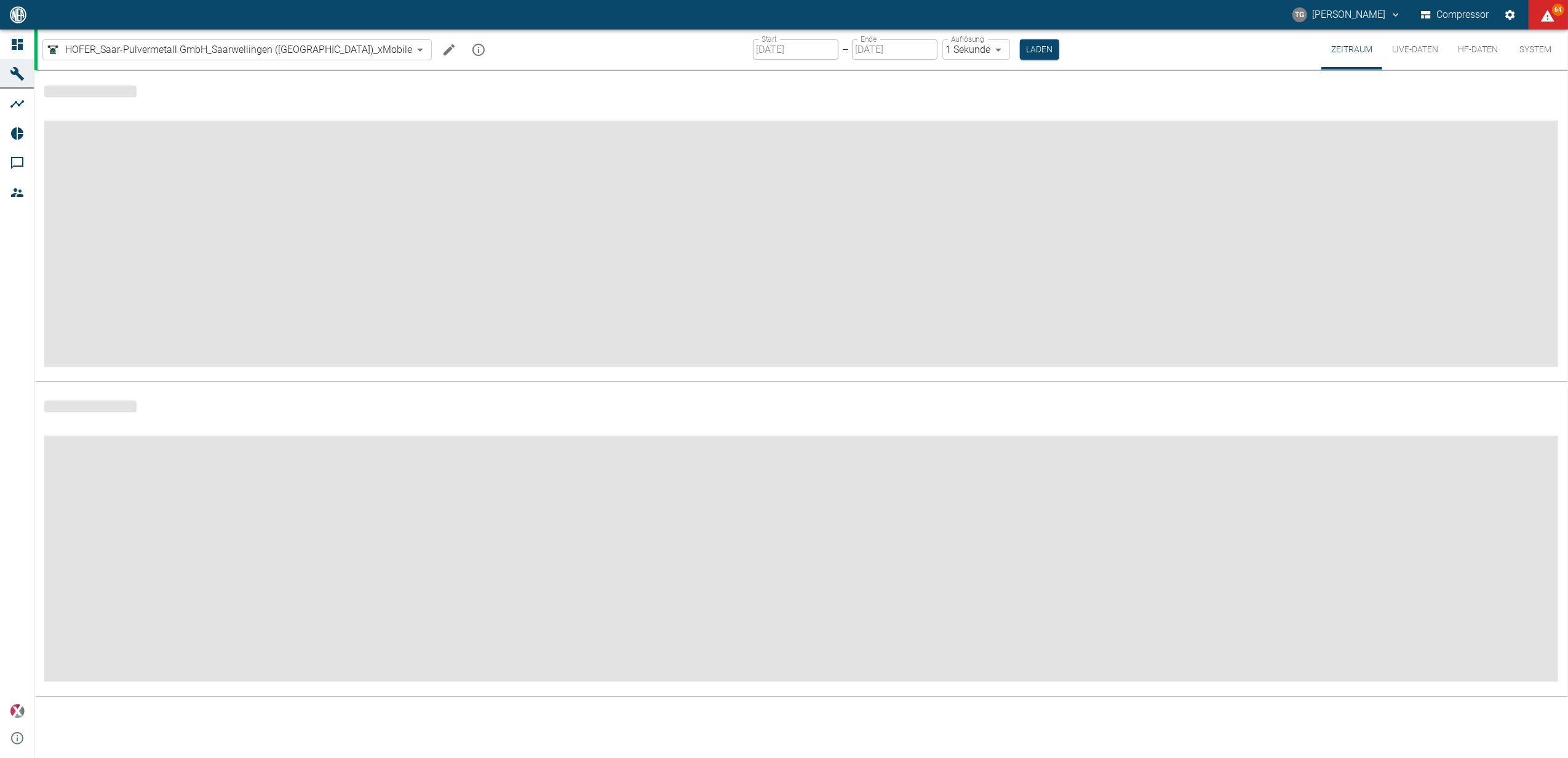
click at [753, 50] on input "[DATE]" at bounding box center [795, 49] width 85 height 20
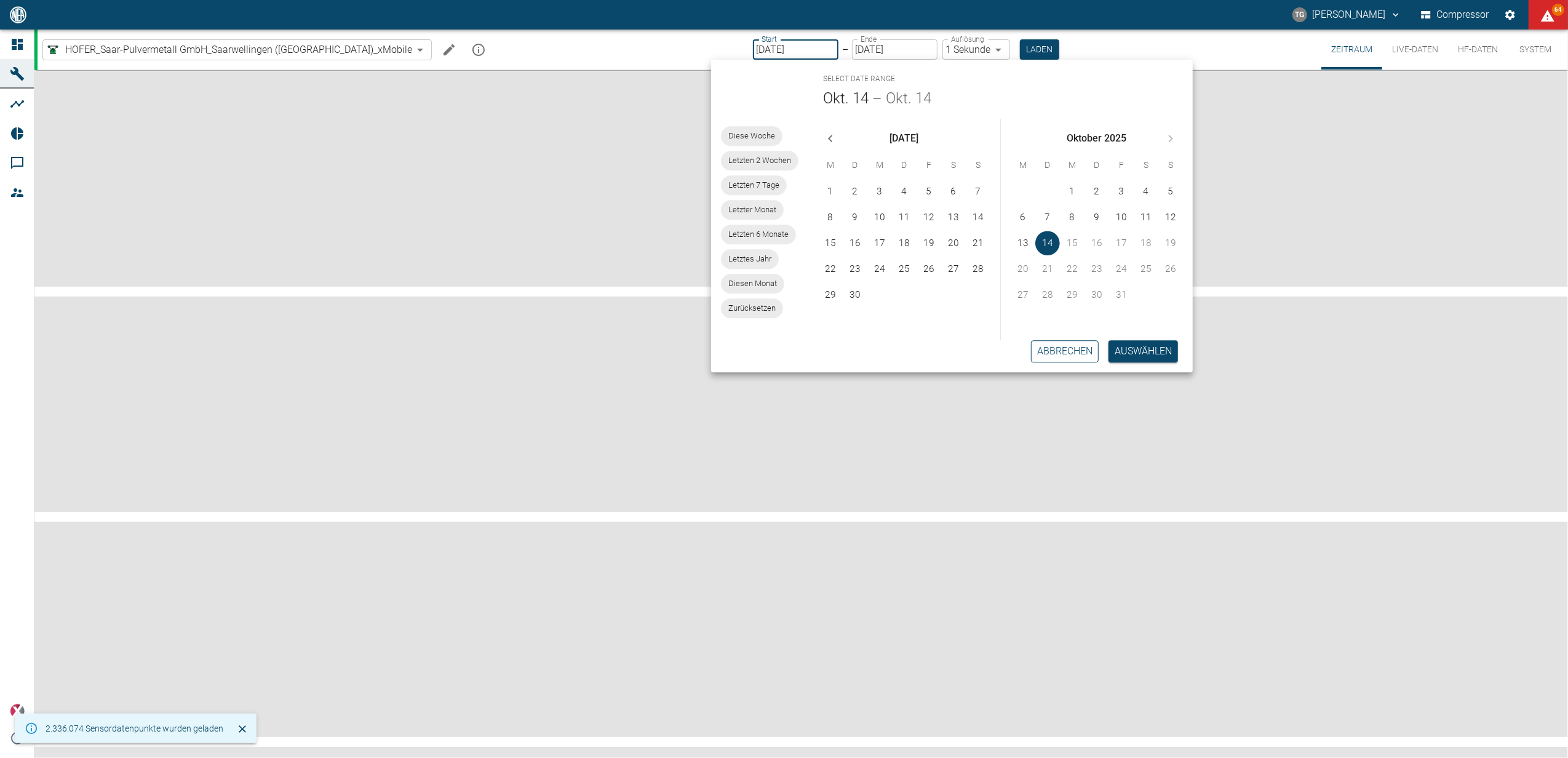
click at [1031, 340] on button "Abbrechen" at bounding box center [1064, 351] width 68 height 22
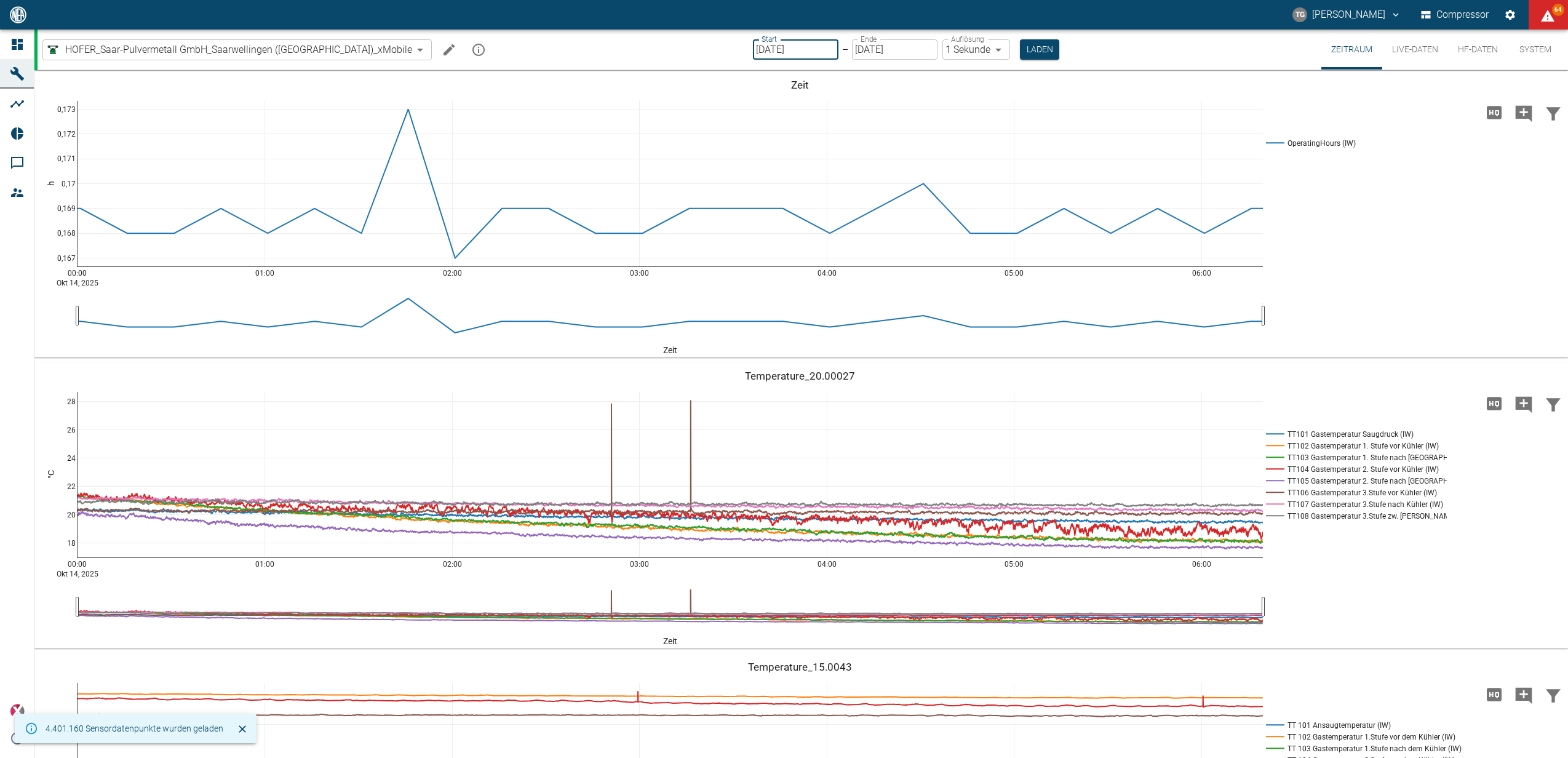
click at [769, 51] on input "[DATE]" at bounding box center [795, 49] width 85 height 20
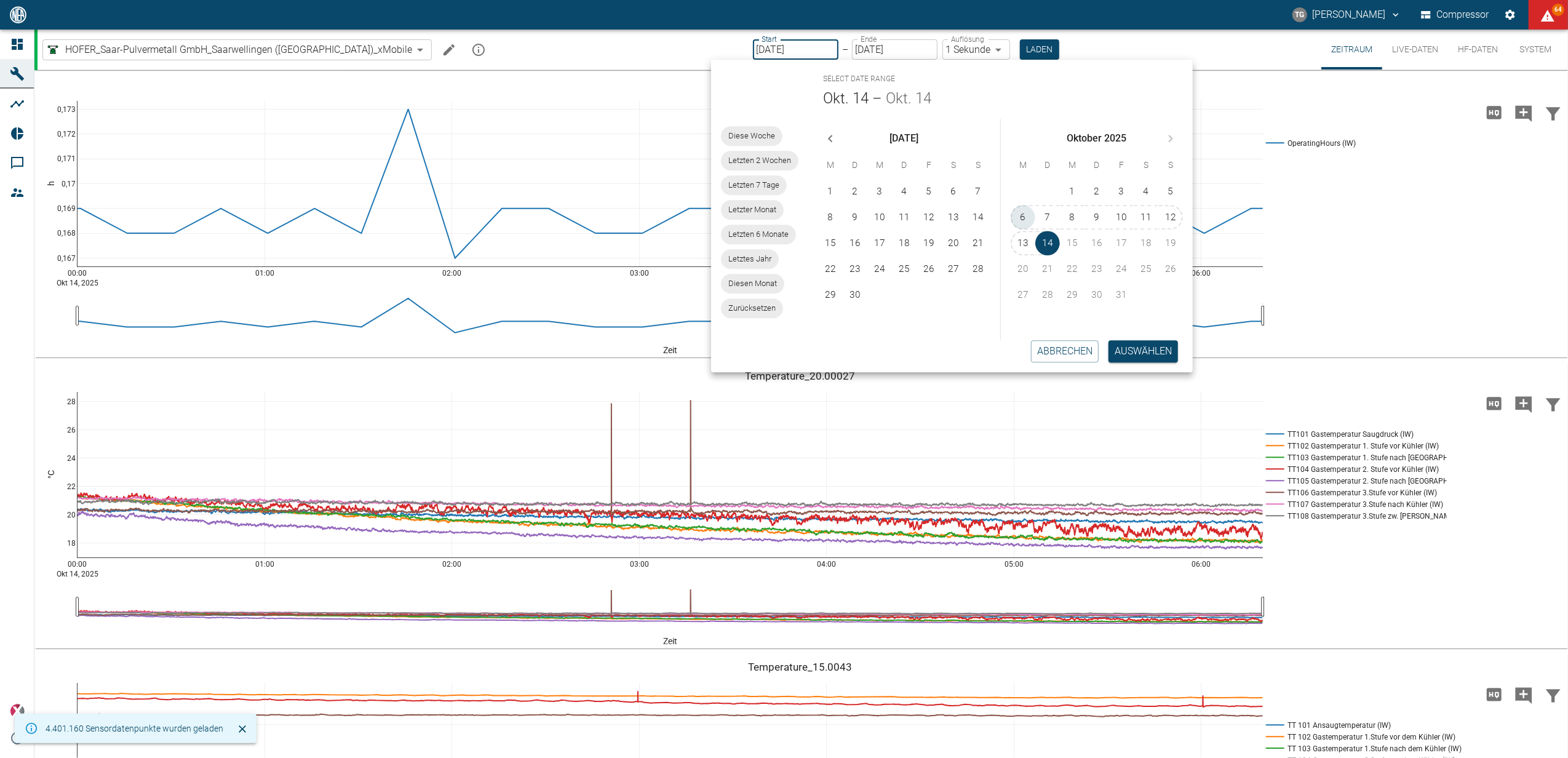
click at [1021, 221] on button "6" at bounding box center [1023, 217] width 24 height 24
click at [1172, 356] on button "Auswählen" at bounding box center [1142, 351] width 69 height 22
type input "06.10.2025"
type input "2min"
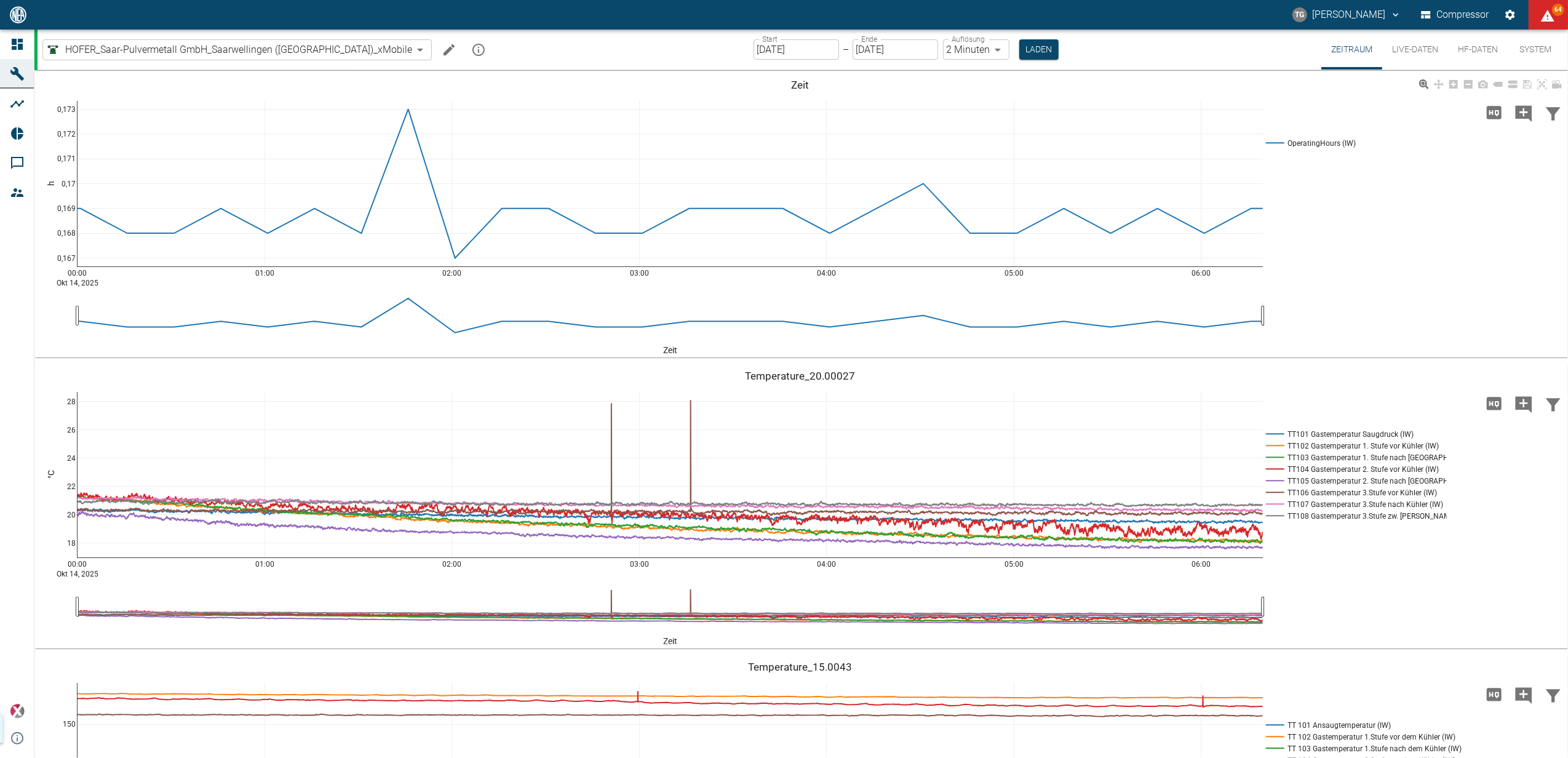
click at [1019, 50] on button "Laden" at bounding box center [1038, 49] width 39 height 20
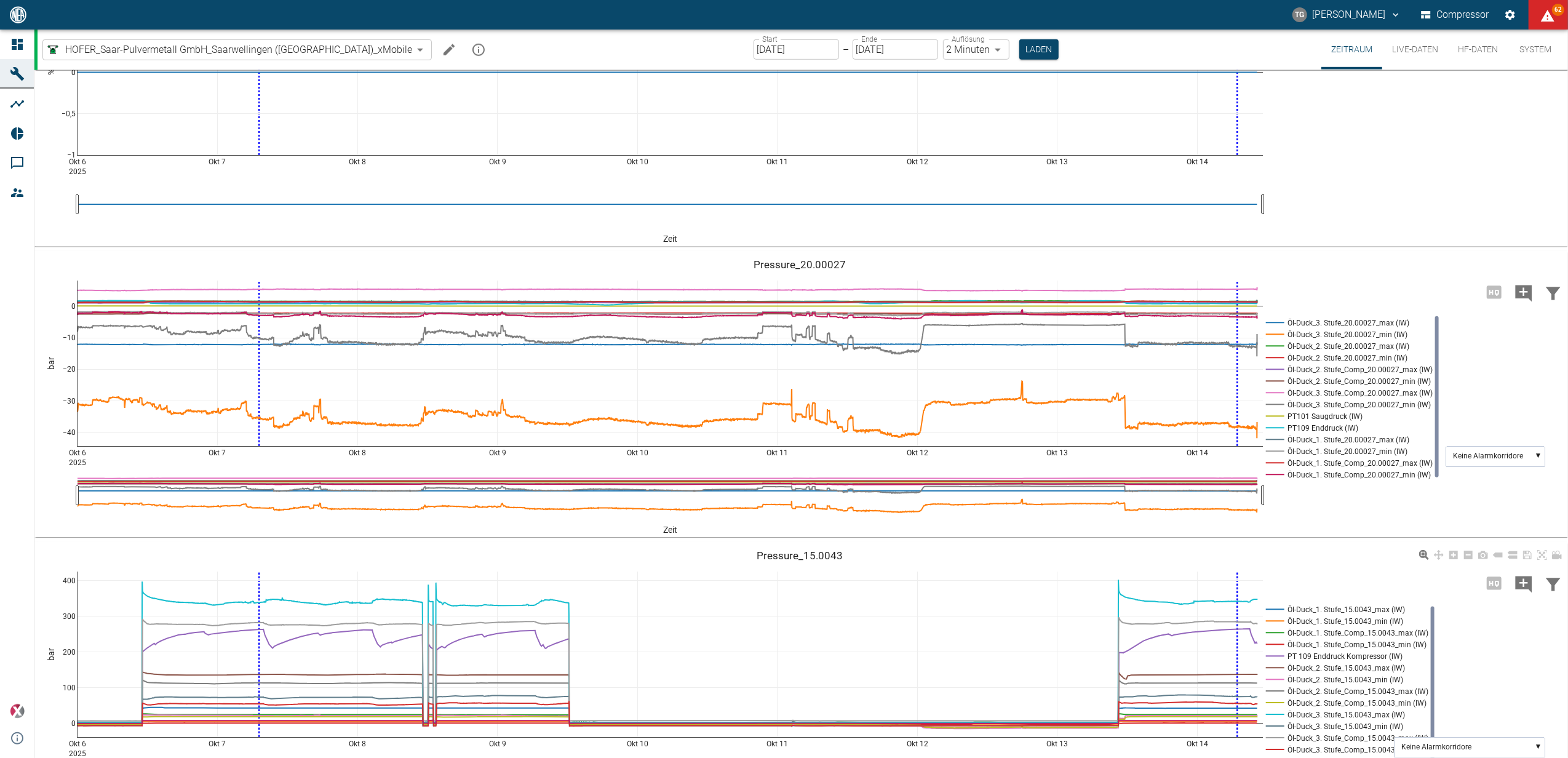
scroll to position [894, 0]
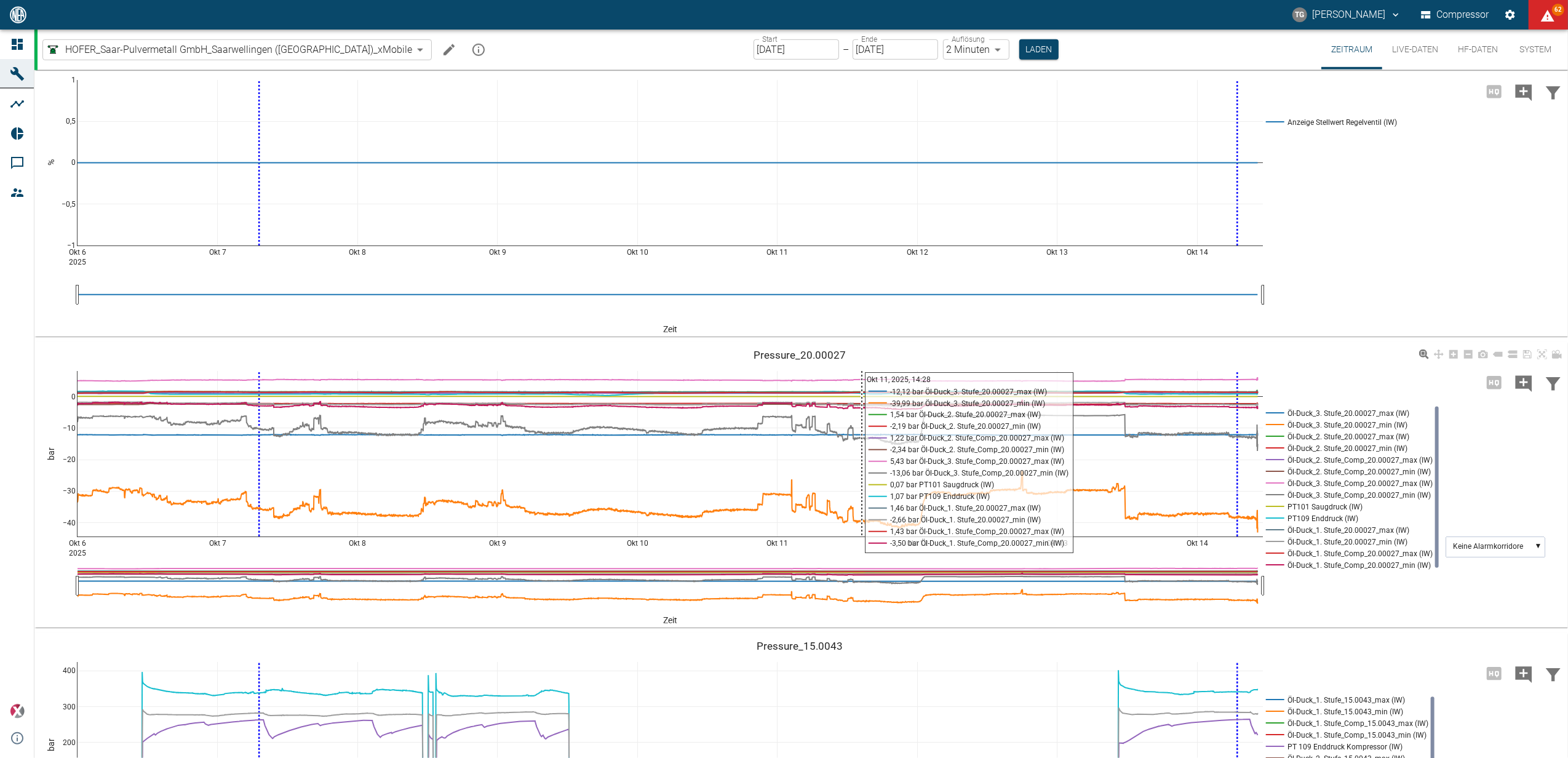
scroll to position [1058, 0]
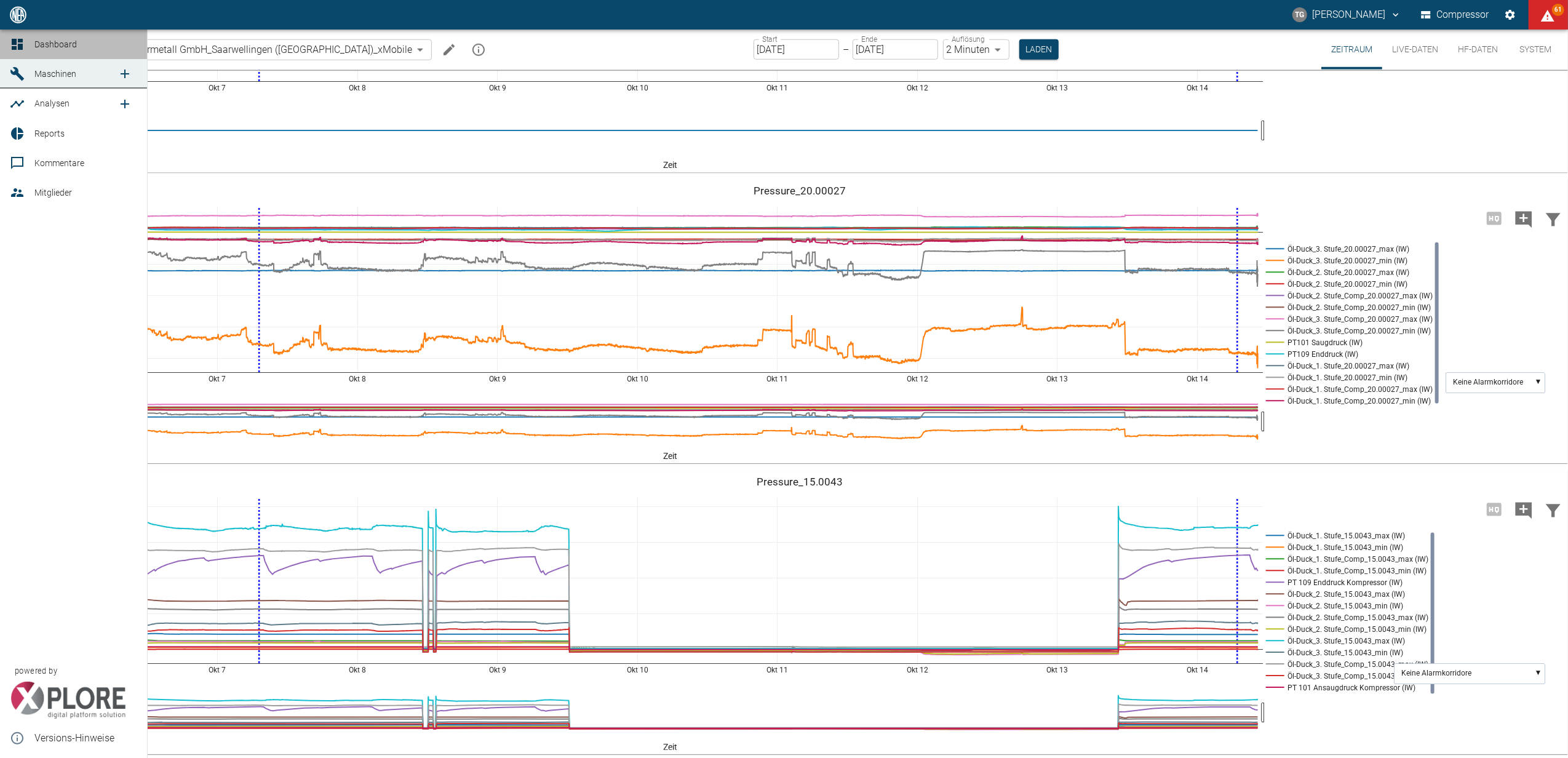
click at [9, 39] on link "Dashboard" at bounding box center [73, 44] width 147 height 29
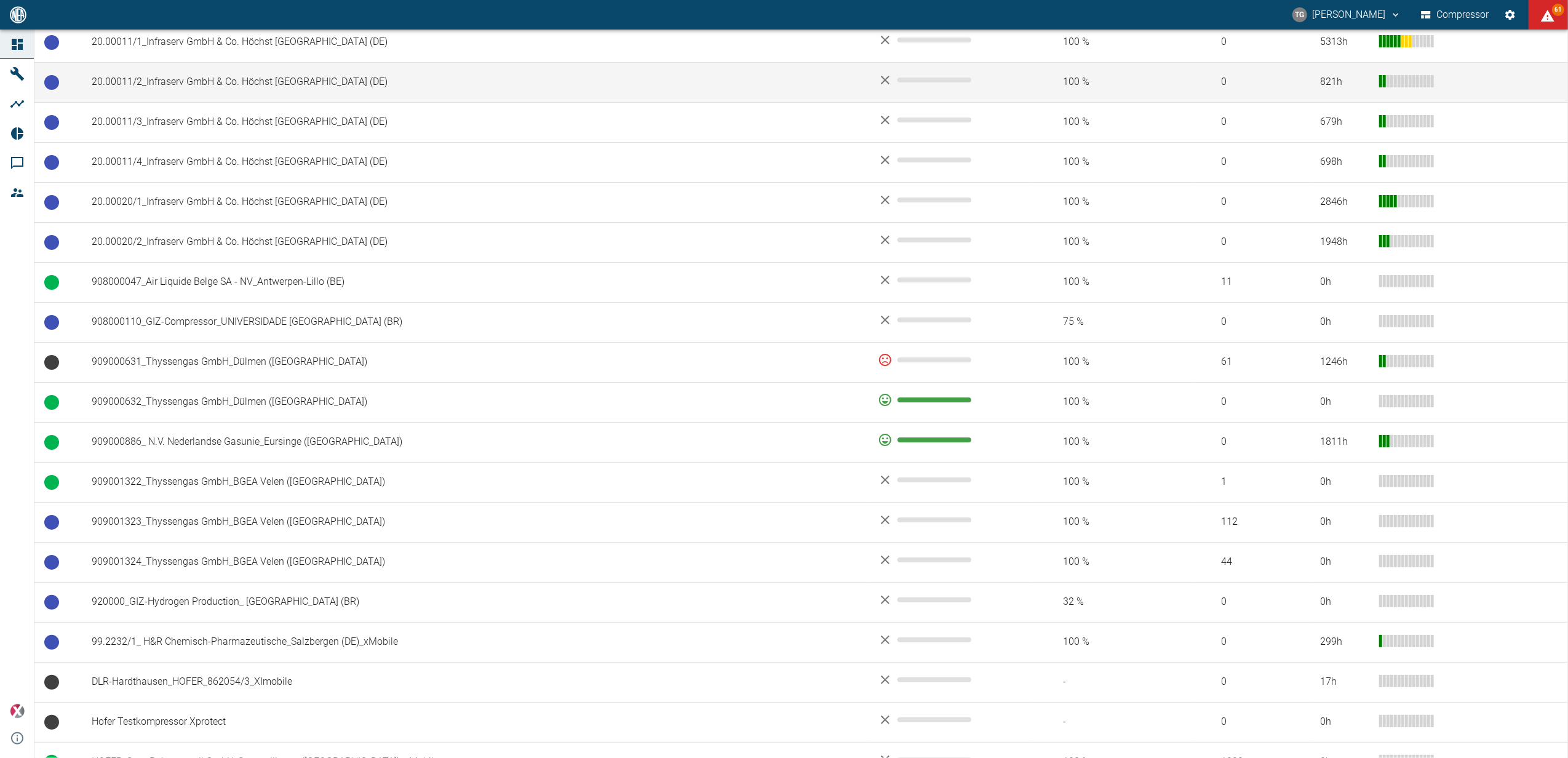
scroll to position [820, 0]
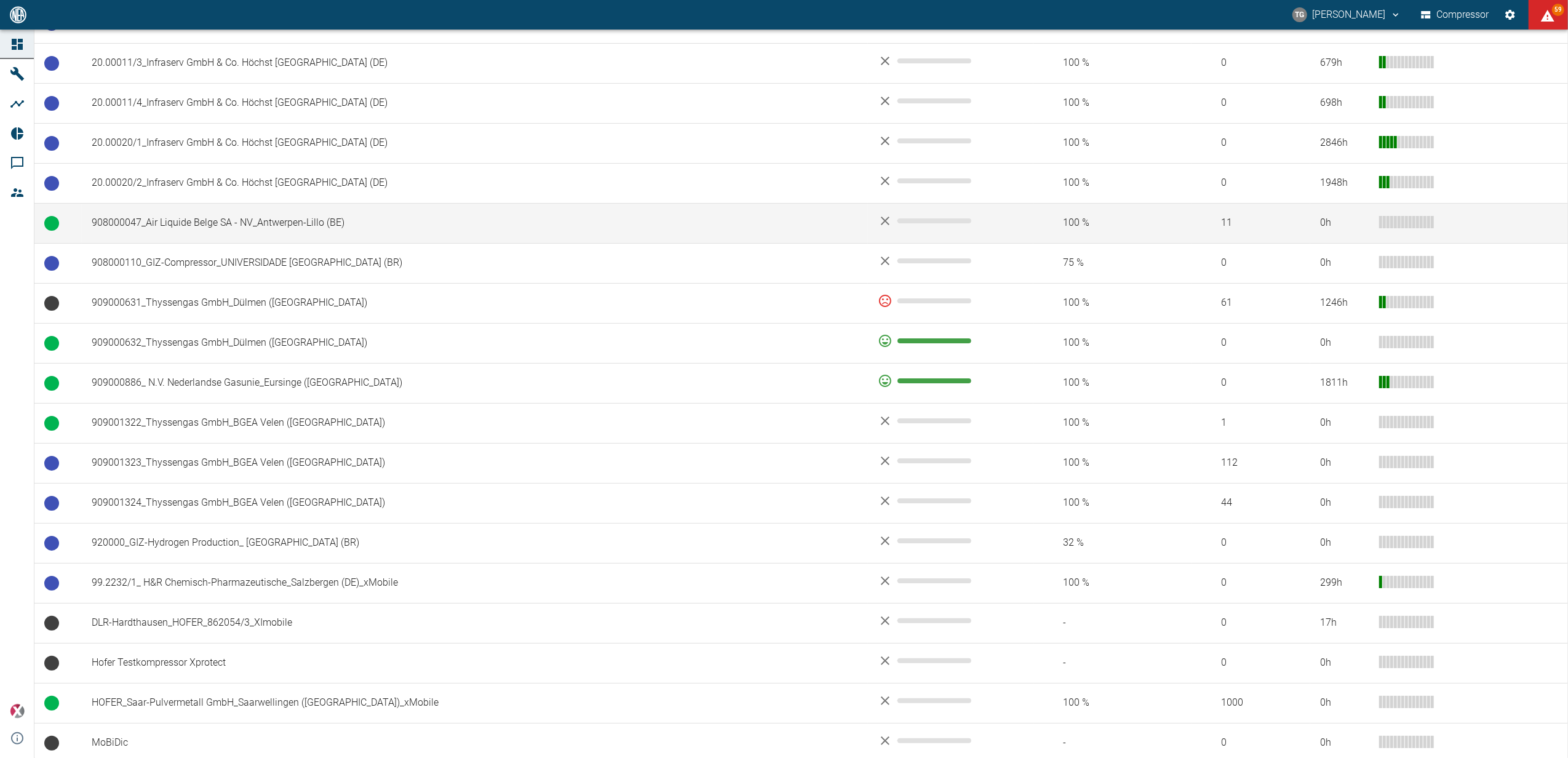
click at [212, 217] on td "908000047_Air Liquide Belge SA - NV_Antwerpen-Lillo (BE)" at bounding box center [475, 222] width 786 height 40
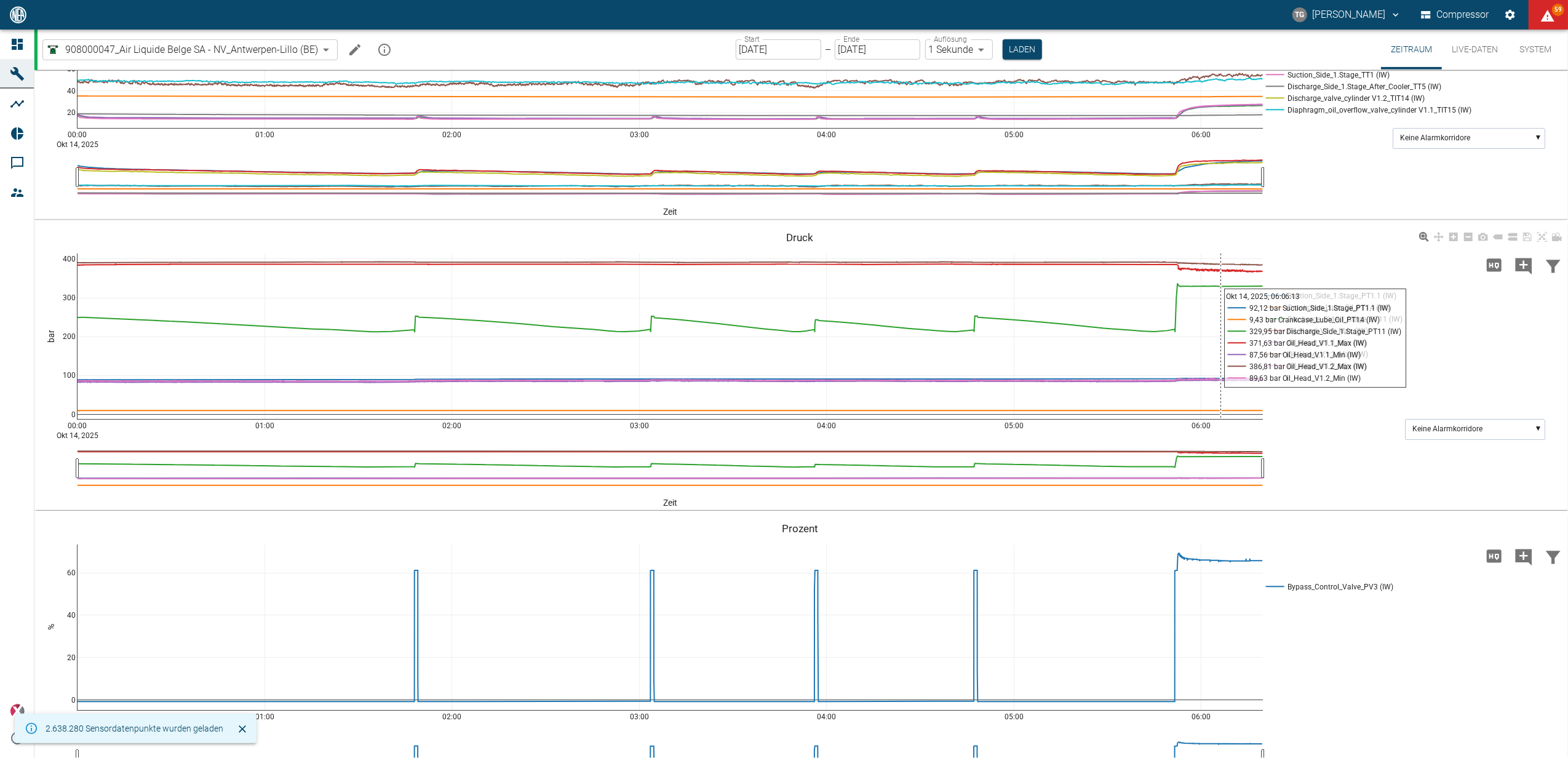
scroll to position [738, 0]
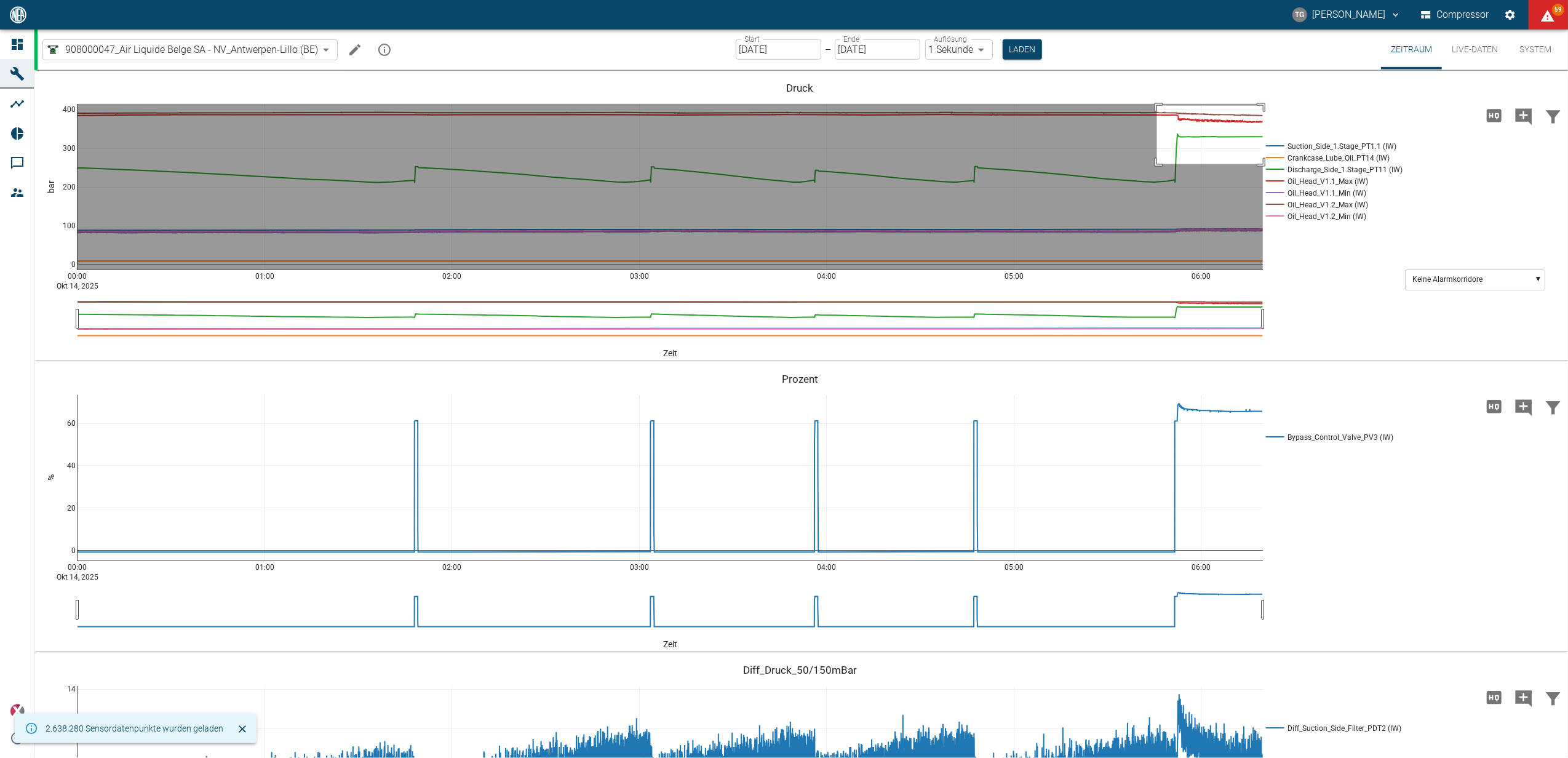
drag, startPoint x: 1157, startPoint y: 237, endPoint x: 1269, endPoint y: 296, distance: 126.6
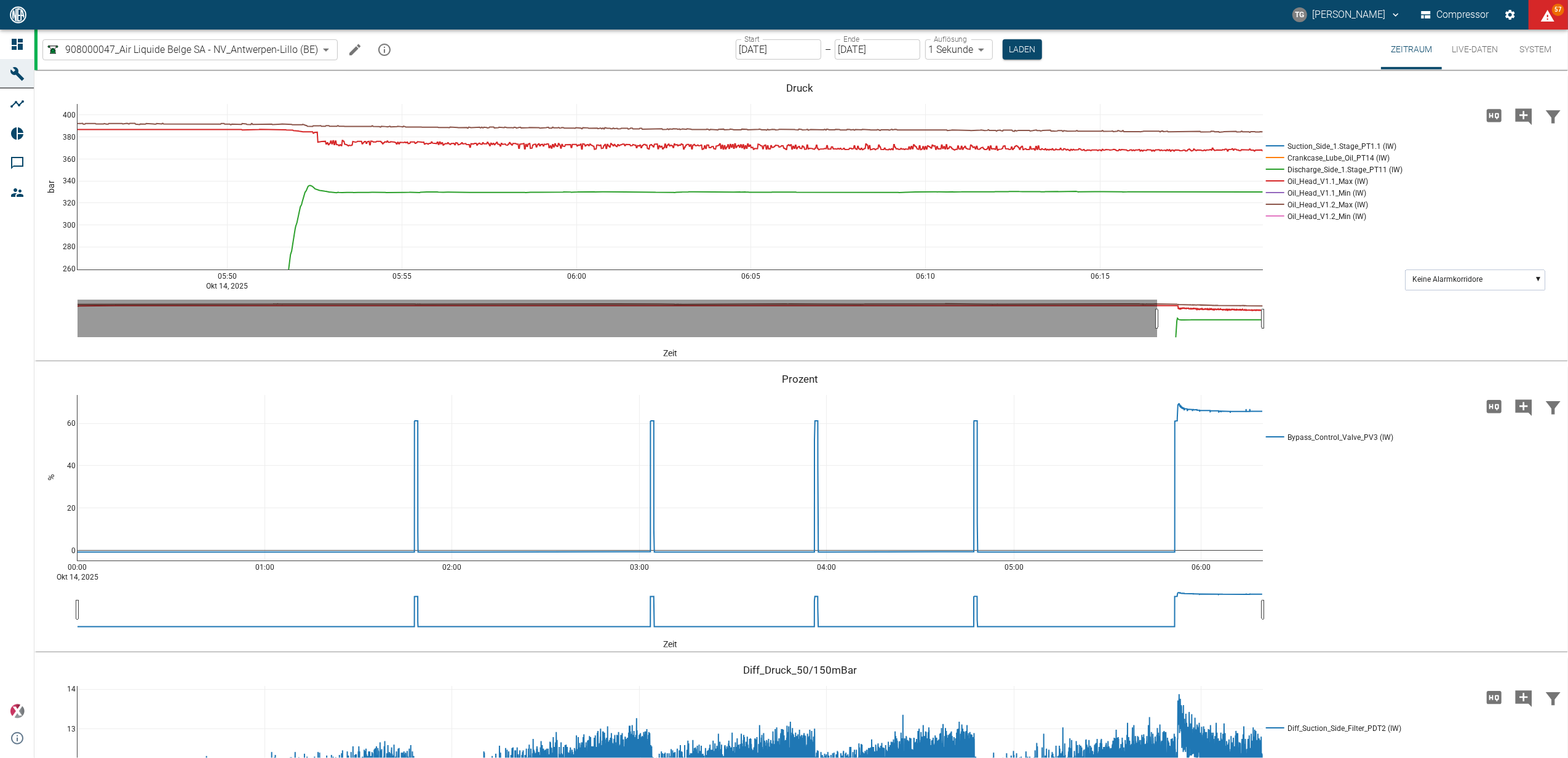
drag, startPoint x: 1543, startPoint y: 216, endPoint x: 1512, endPoint y: 248, distance: 44.6
click at [1543, 92] on icon at bounding box center [1542, 87] width 10 height 10
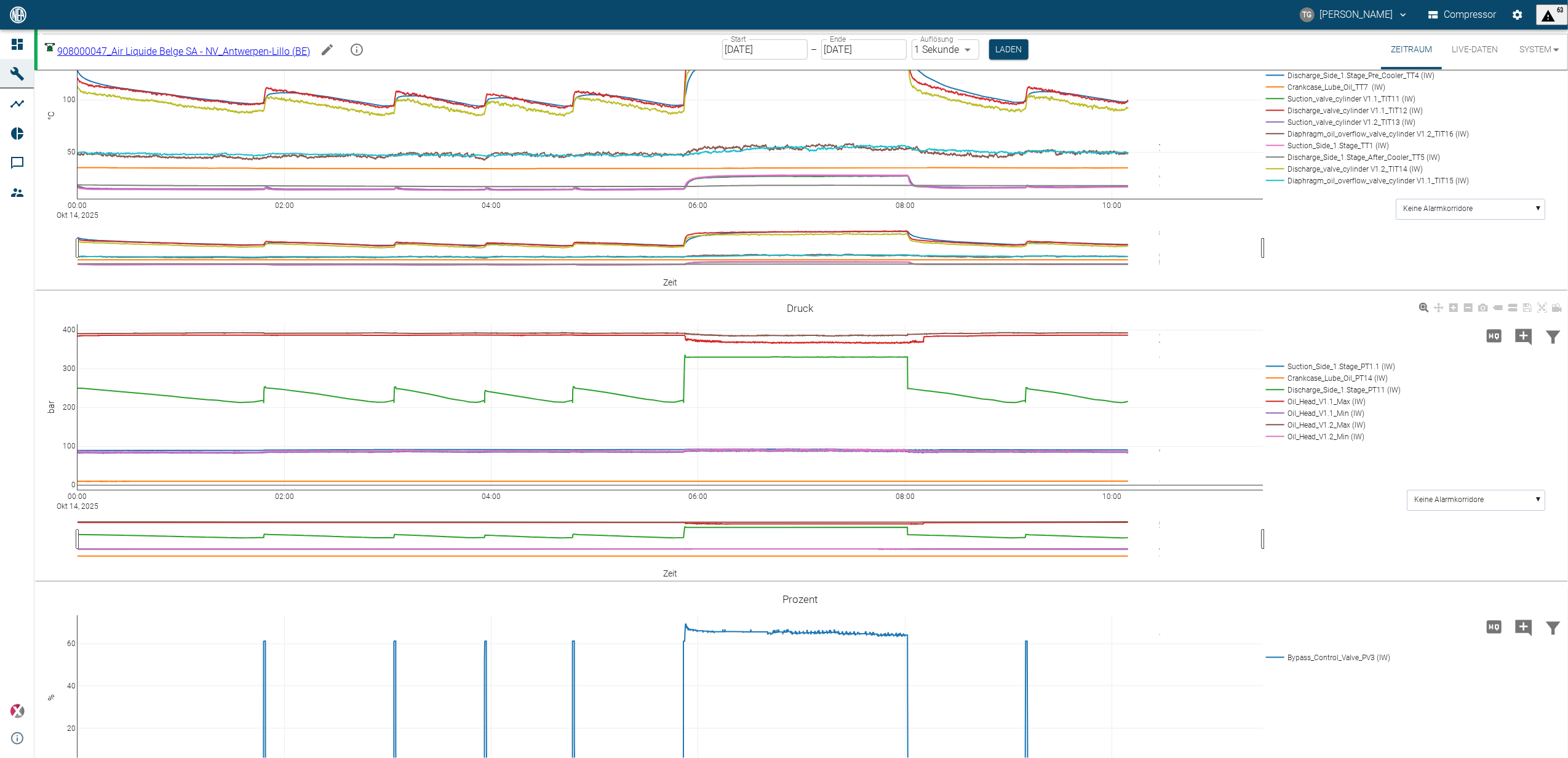
scroll to position [738, 0]
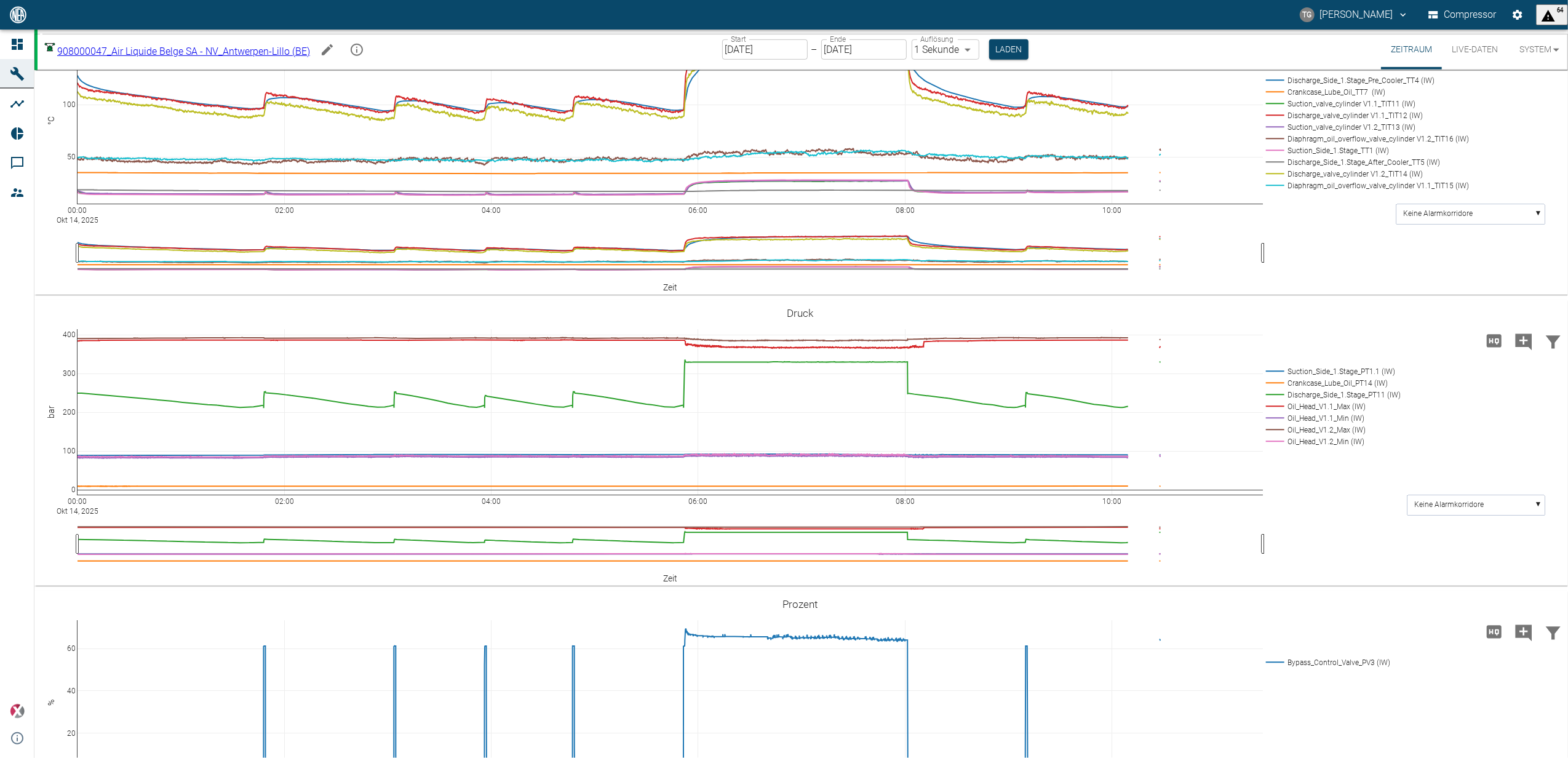
click at [1497, 24] on icon at bounding box center [1497, 21] width 10 height 5
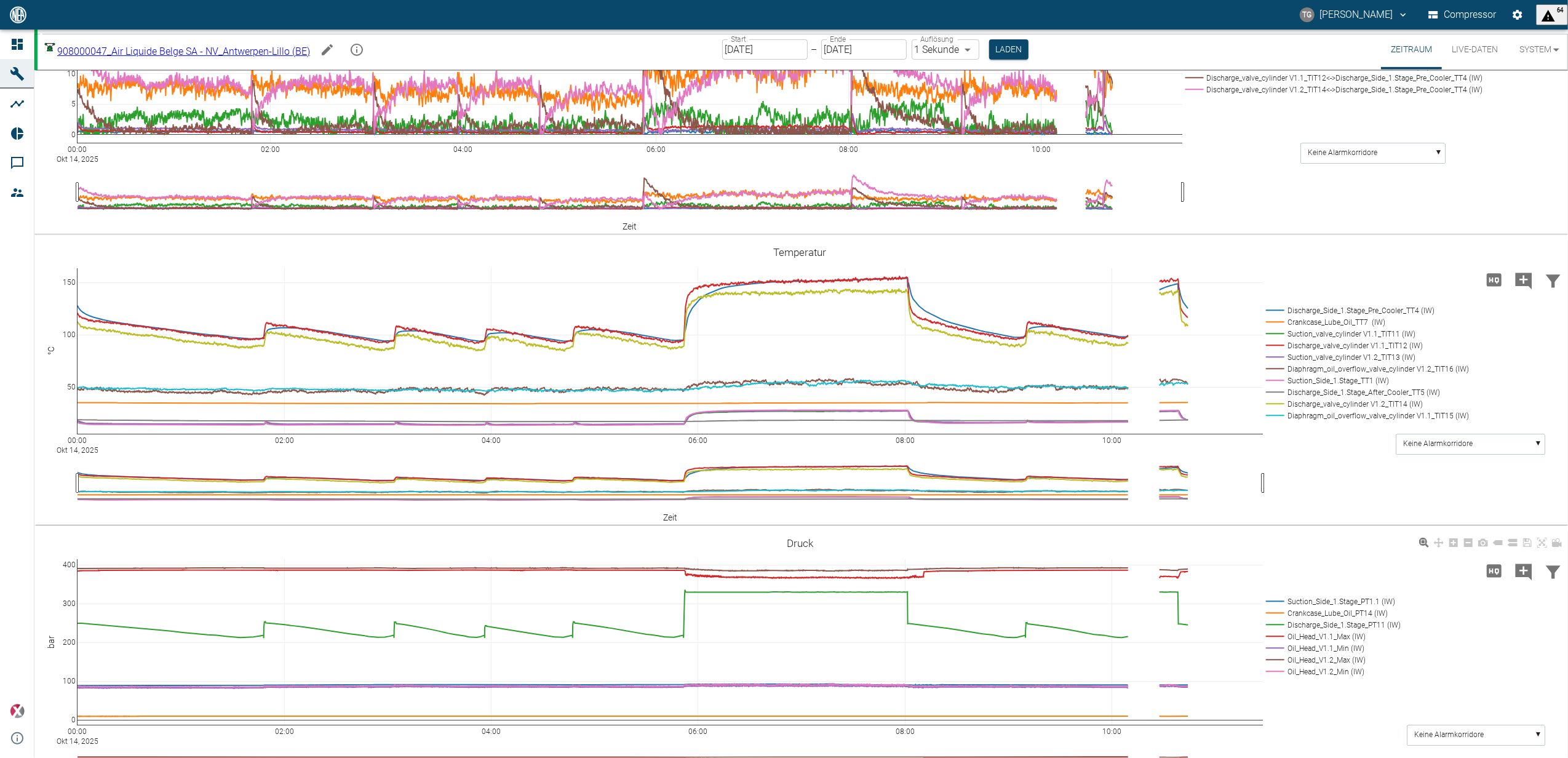
scroll to position [820, 0]
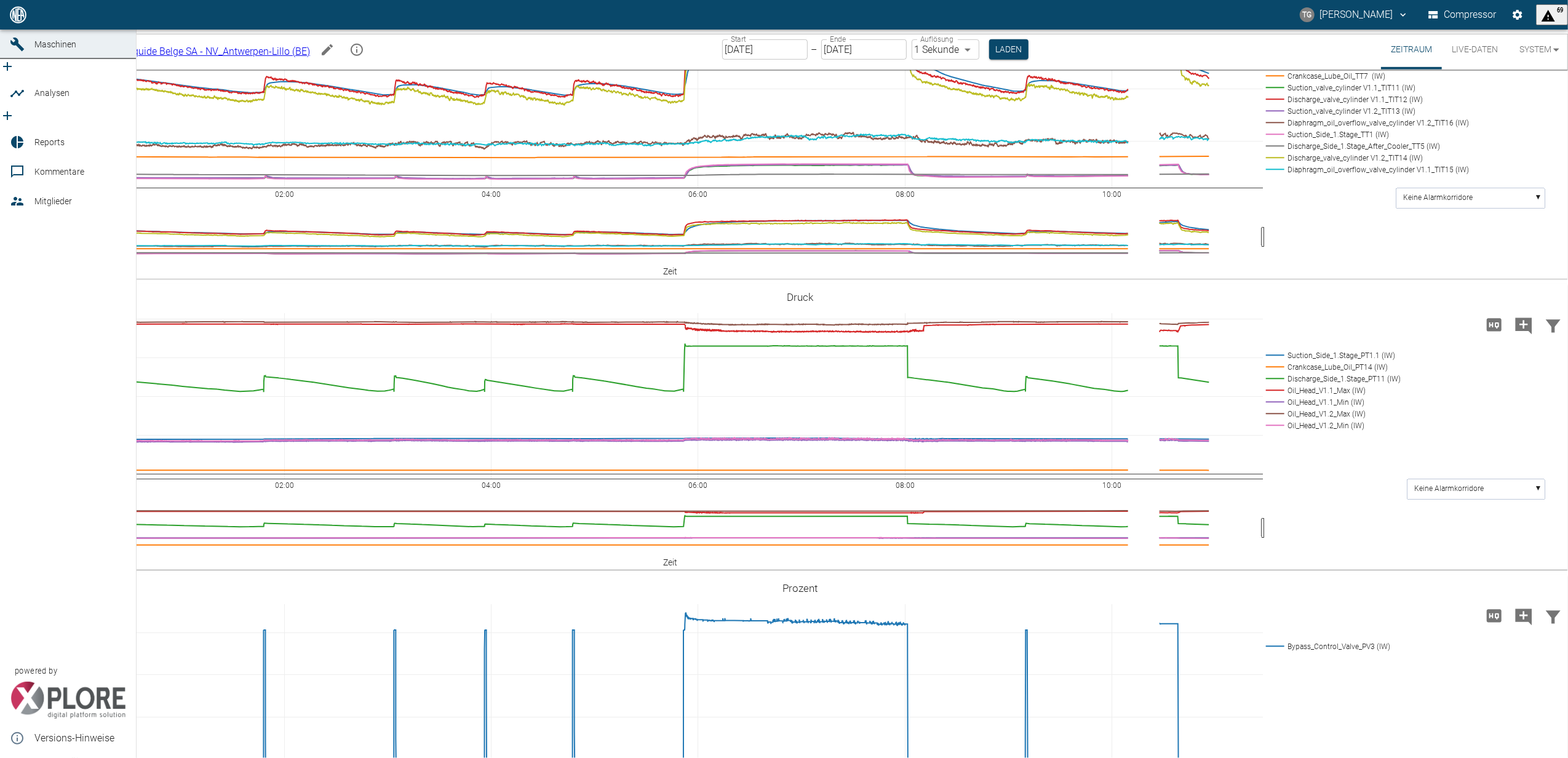
click at [15, 20] on icon at bounding box center [17, 15] width 11 height 11
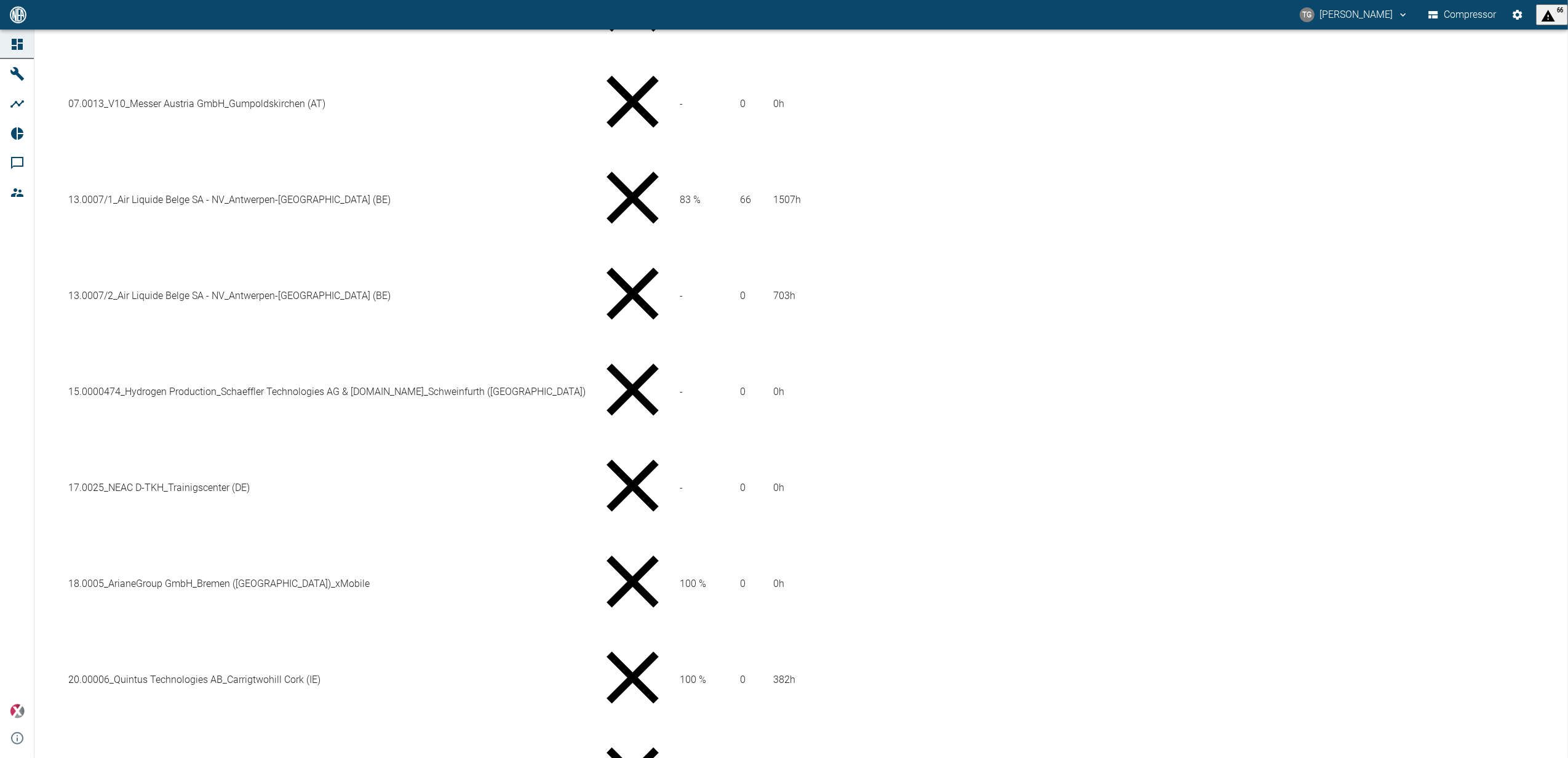
scroll to position [914, 0]
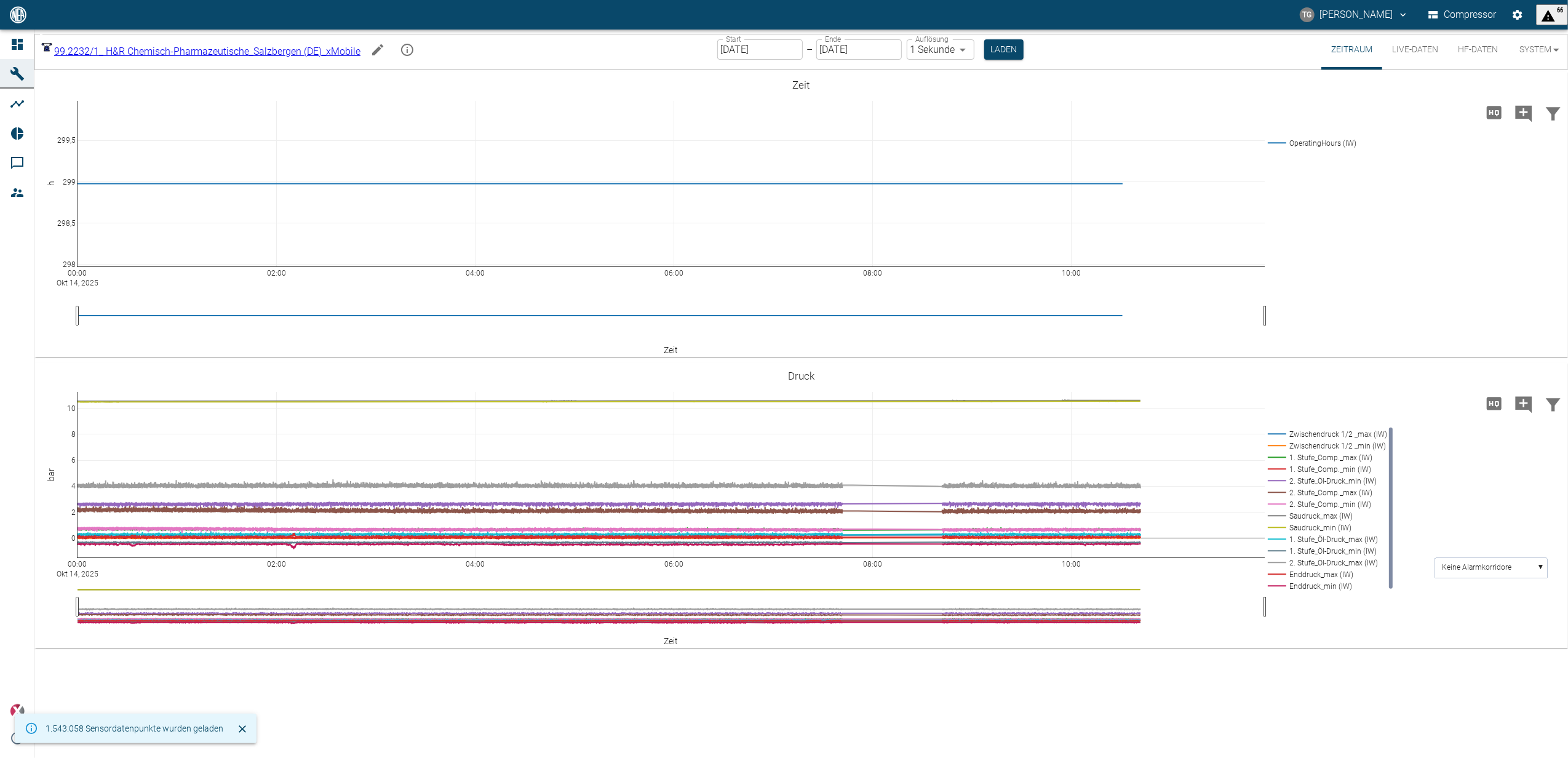
click at [757, 46] on input "[DATE]" at bounding box center [759, 49] width 85 height 20
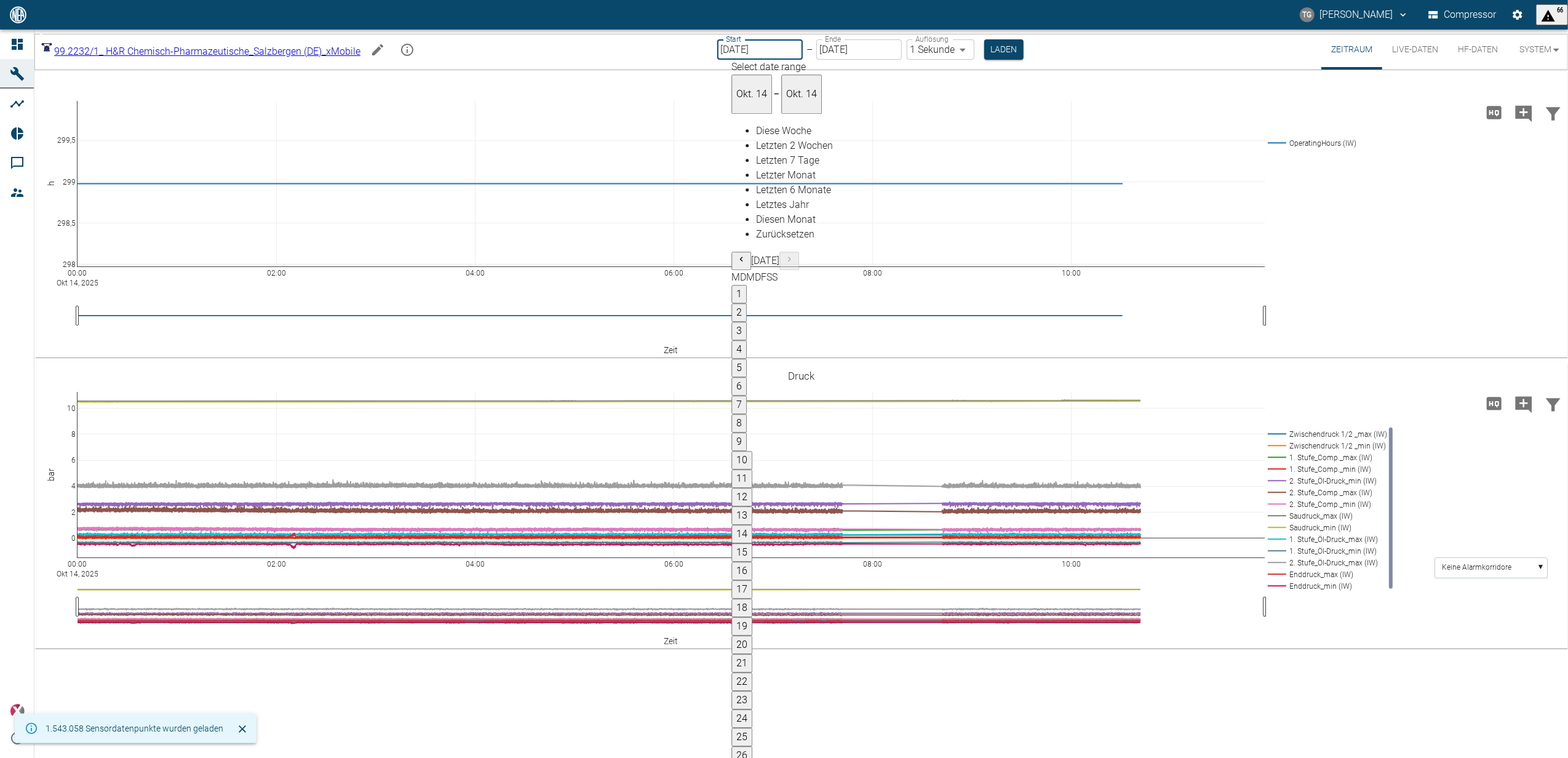
type input "[DATE]"
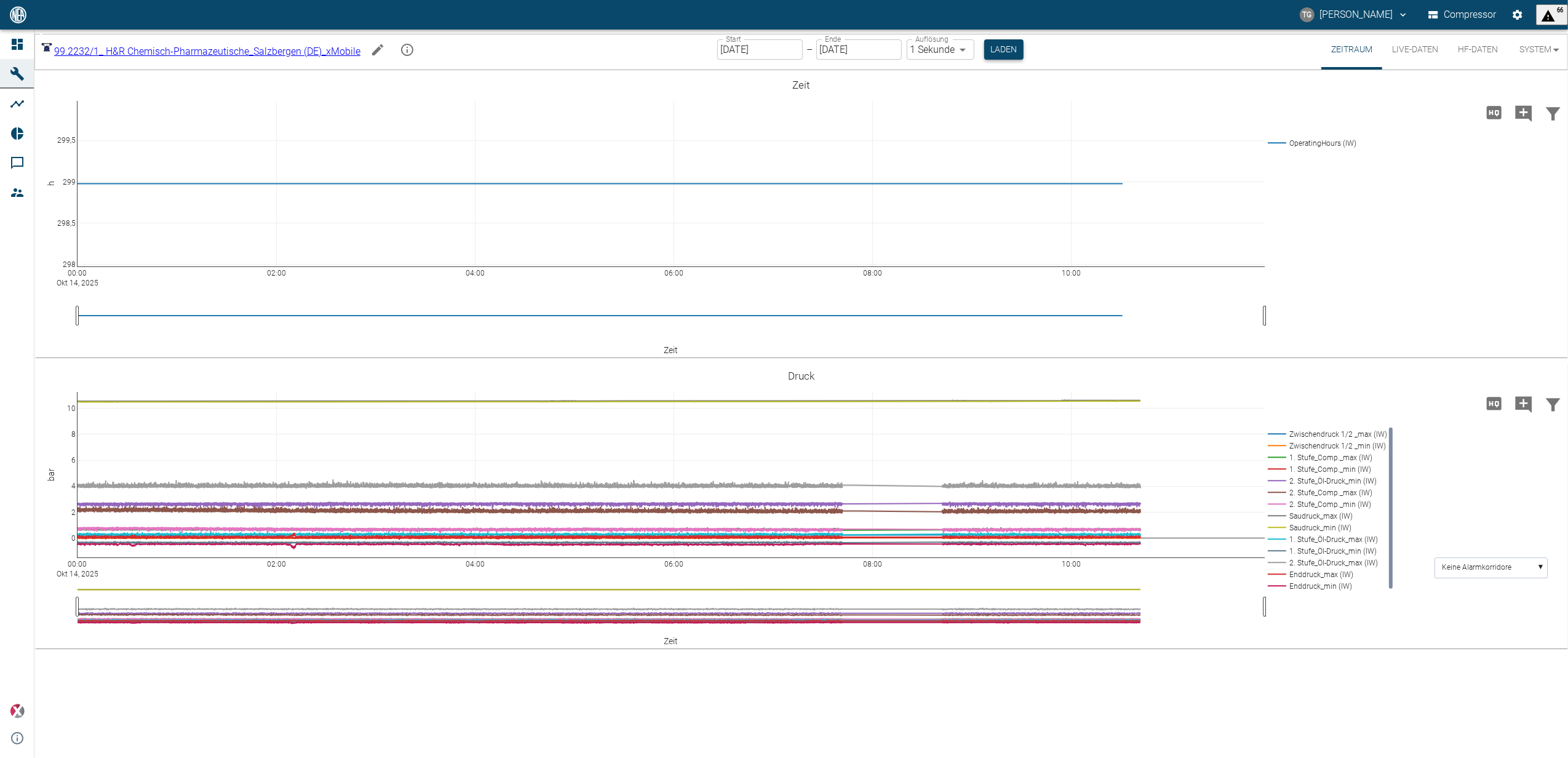
click at [1003, 49] on button "Laden" at bounding box center [1003, 49] width 39 height 20
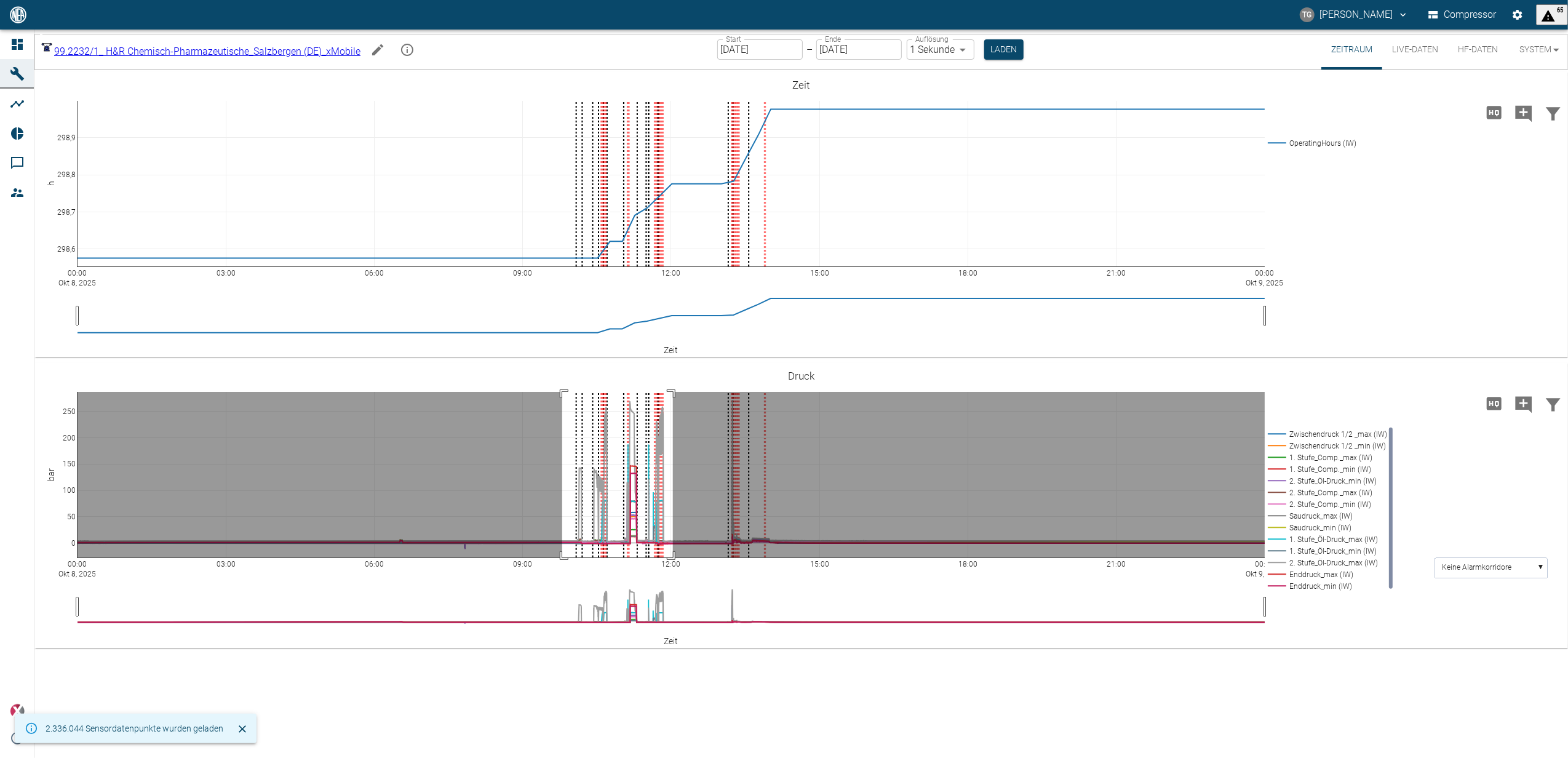
drag, startPoint x: 562, startPoint y: 392, endPoint x: 673, endPoint y: 567, distance: 207.2
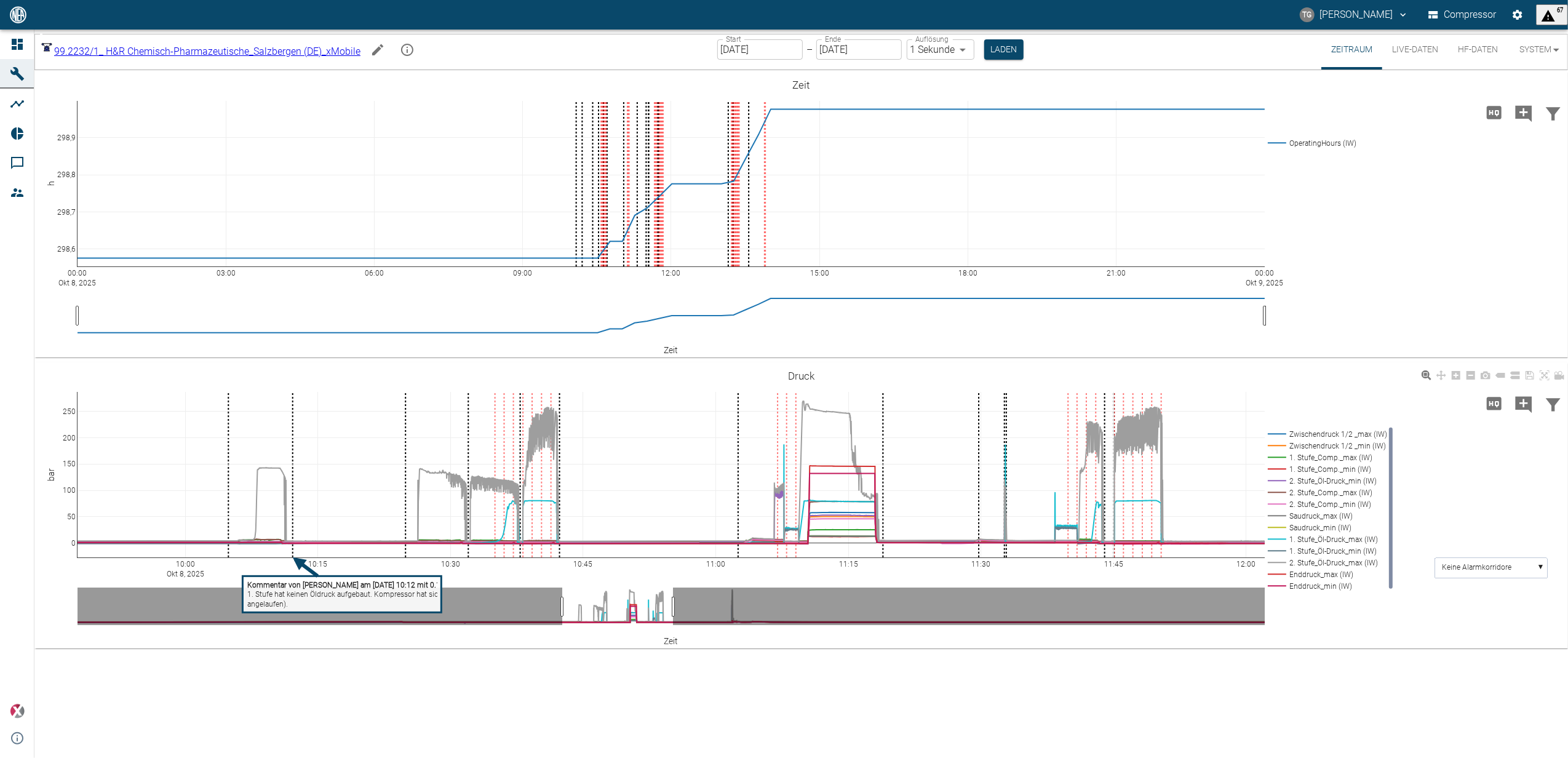
click at [425, 604] on rect at bounding box center [343, 594] width 199 height 37
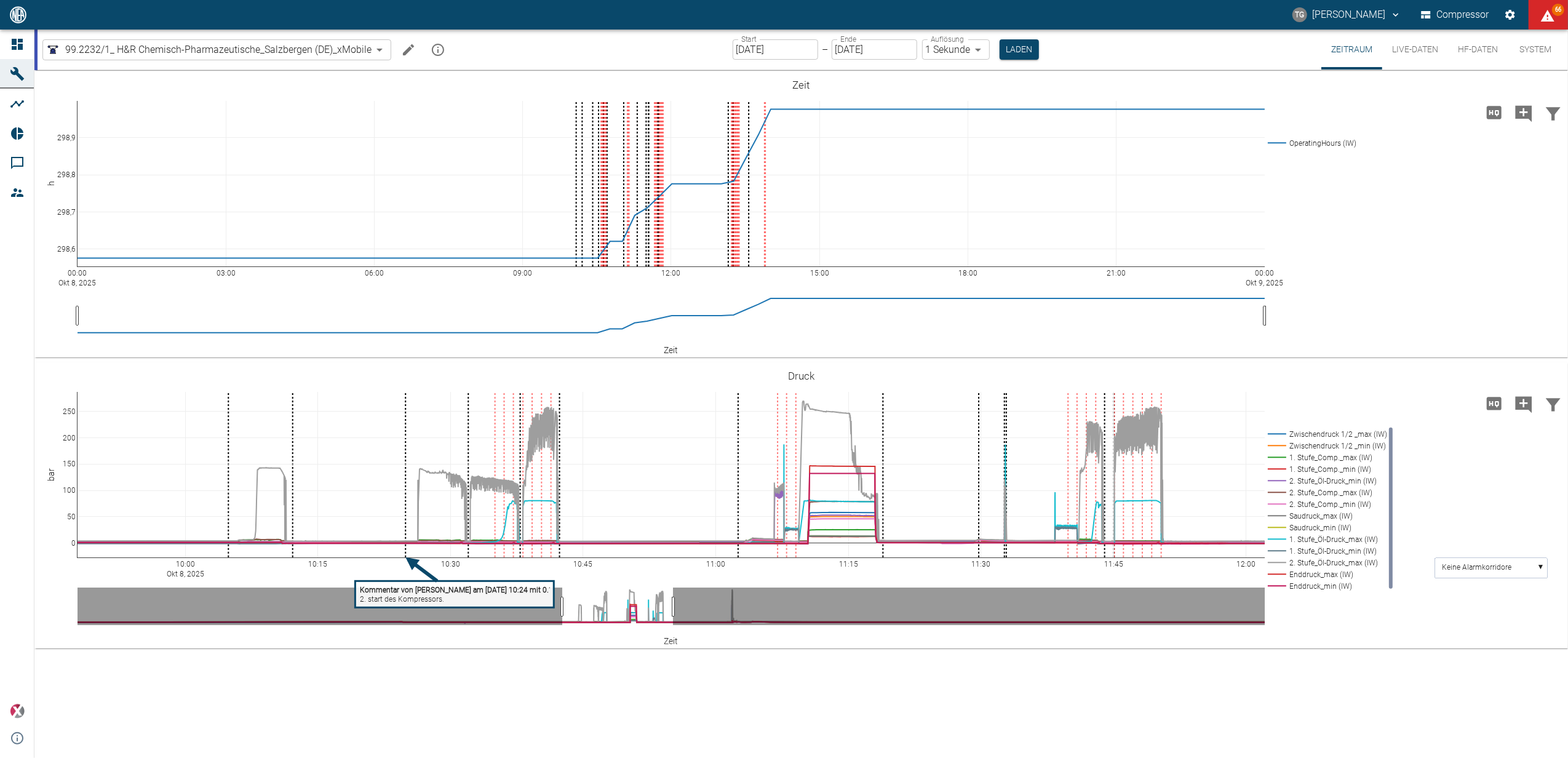
click at [1500, 9] on button "Einstellungen" at bounding box center [1509, 15] width 22 height 22
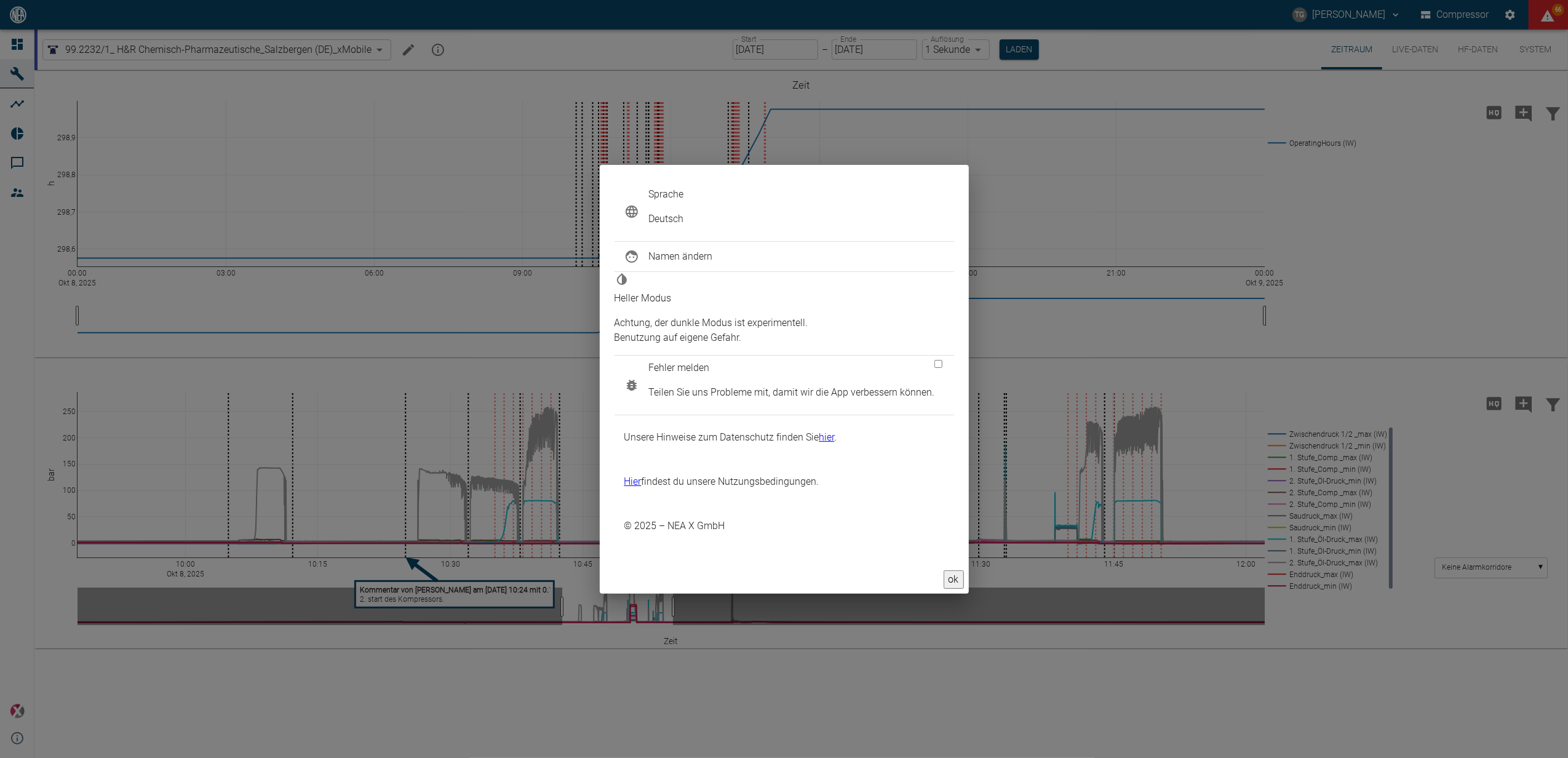
click at [661, 375] on span "Fehler melden" at bounding box center [791, 368] width 286 height 15
click at [945, 571] on button "ok" at bounding box center [953, 580] width 20 height 19
